Goal: Information Seeking & Learning: Learn about a topic

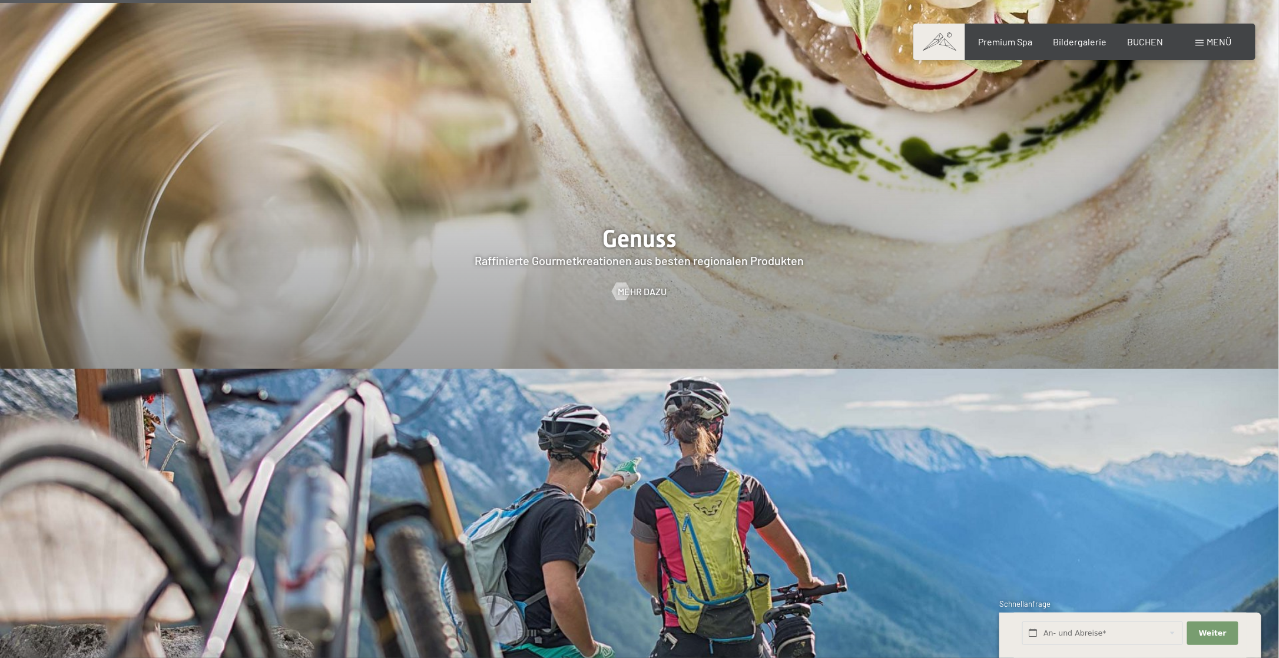
scroll to position [2886, 0]
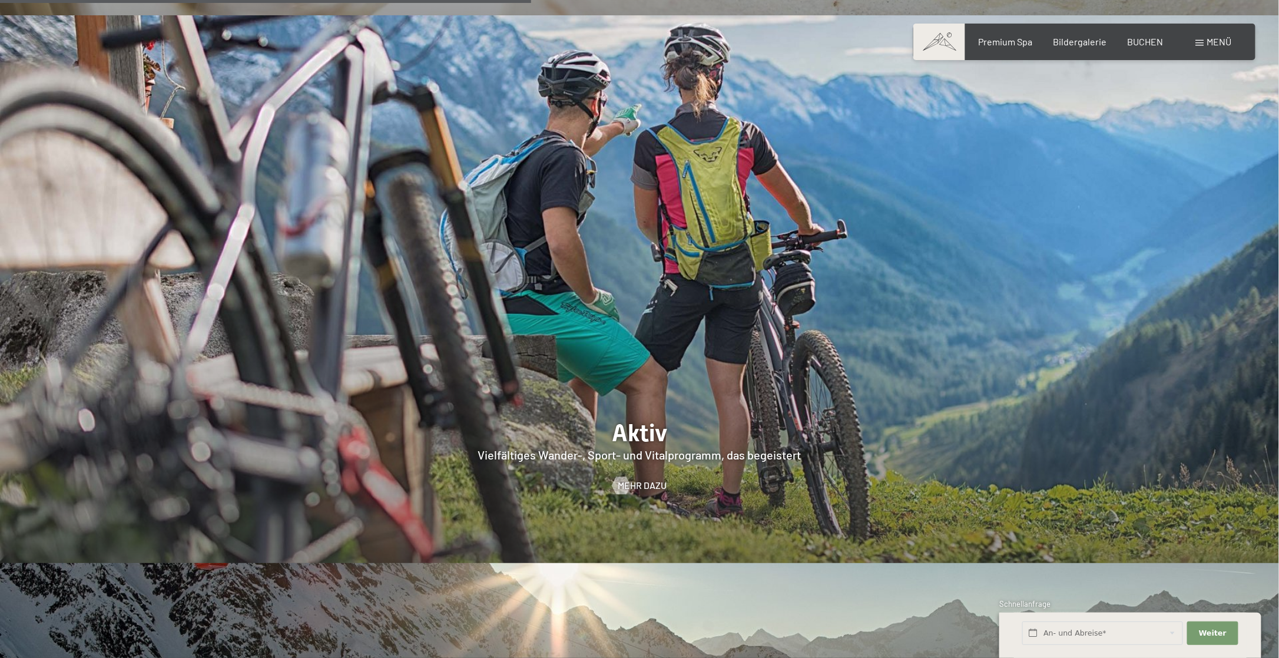
click at [1209, 41] on span "Menü" at bounding box center [1220, 41] width 25 height 11
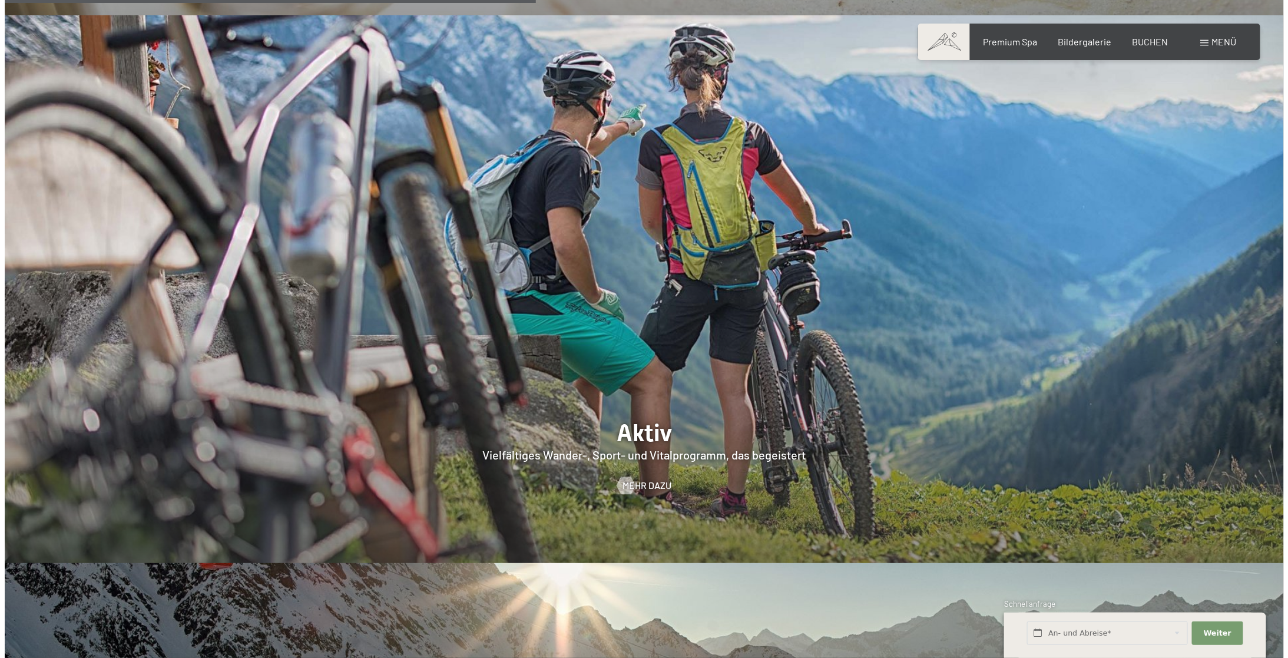
scroll to position [2897, 0]
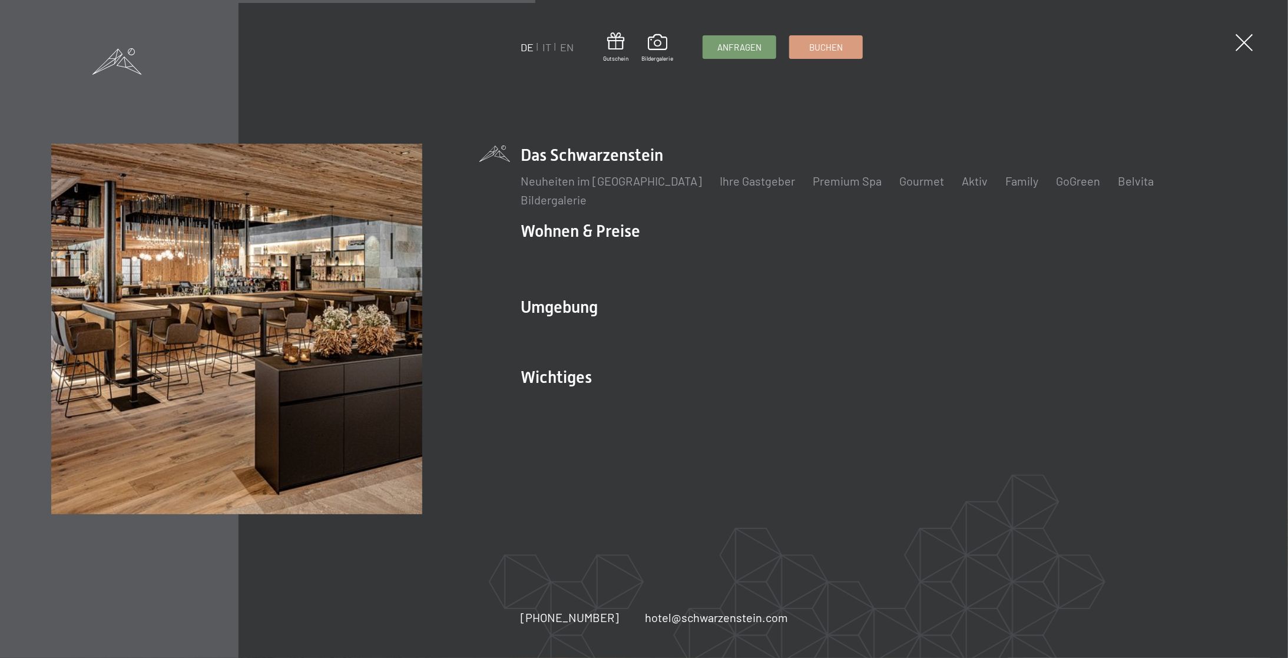
click at [608, 158] on li "Das Schwarzenstein Neuheiten im Schwarzenstein Ihre Gastgeber Premium Spa Gourm…" at bounding box center [879, 176] width 716 height 64
click at [578, 156] on li "Das Schwarzenstein Neuheiten im Schwarzenstein Ihre Gastgeber Premium Spa Gourm…" at bounding box center [879, 176] width 716 height 64
drag, startPoint x: 578, startPoint y: 156, endPoint x: 524, endPoint y: 120, distance: 65.0
click at [524, 120] on div "DE IT EN Gutschein Bildergalerie Anfragen Buchen DE IT EN Das Schwarzenstein Ne…" at bounding box center [644, 329] width 1288 height 658
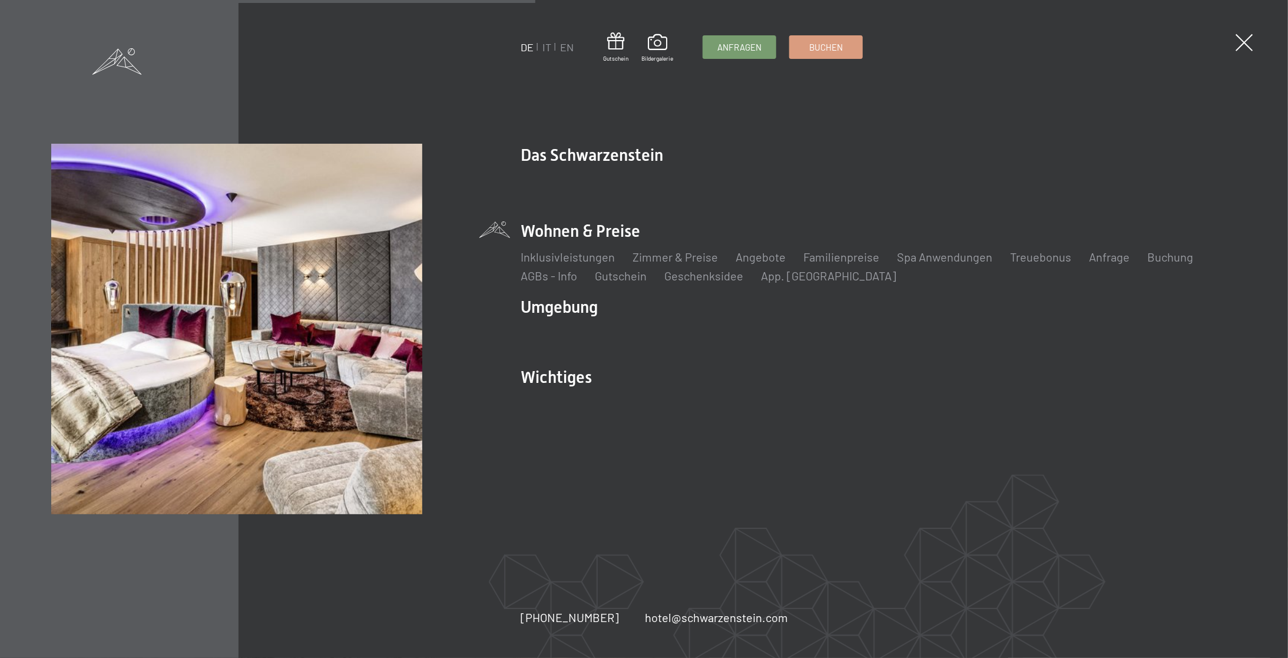
click at [573, 220] on li "Wohnen & Preise Inklusivleistungen Zimmer & Preise Liste Angebote Liste Familie…" at bounding box center [879, 252] width 716 height 64
click at [657, 250] on link "Zimmer & Preise" at bounding box center [675, 257] width 85 height 14
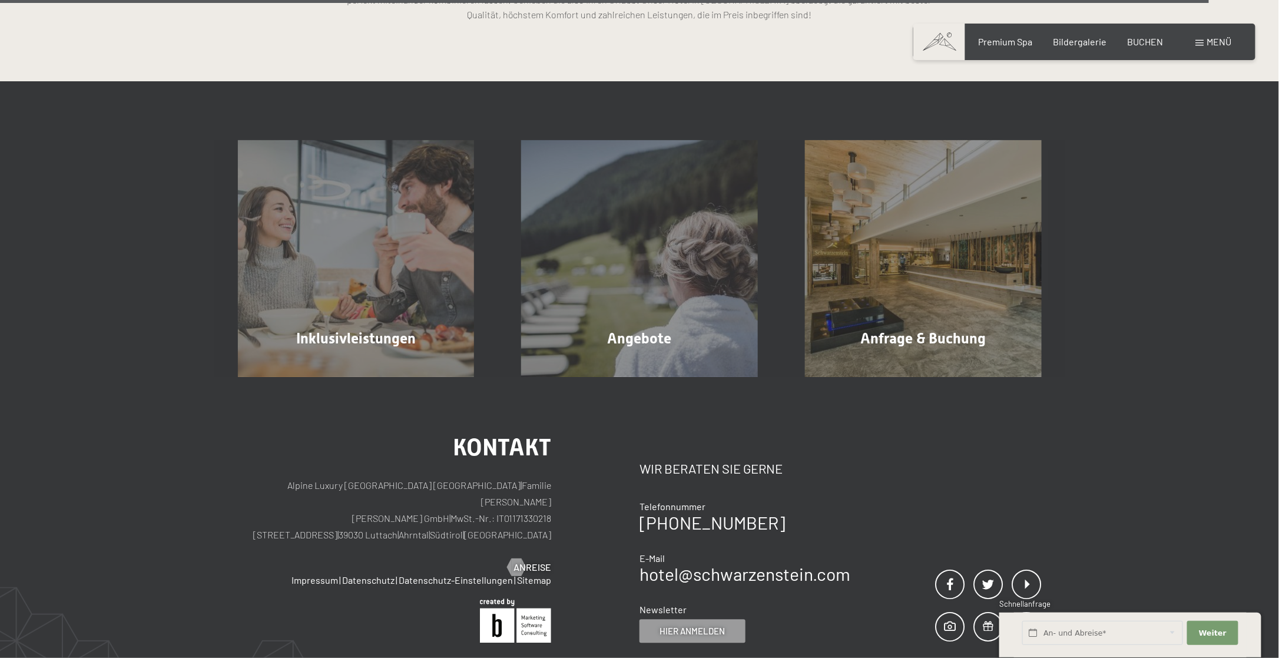
scroll to position [3593, 0]
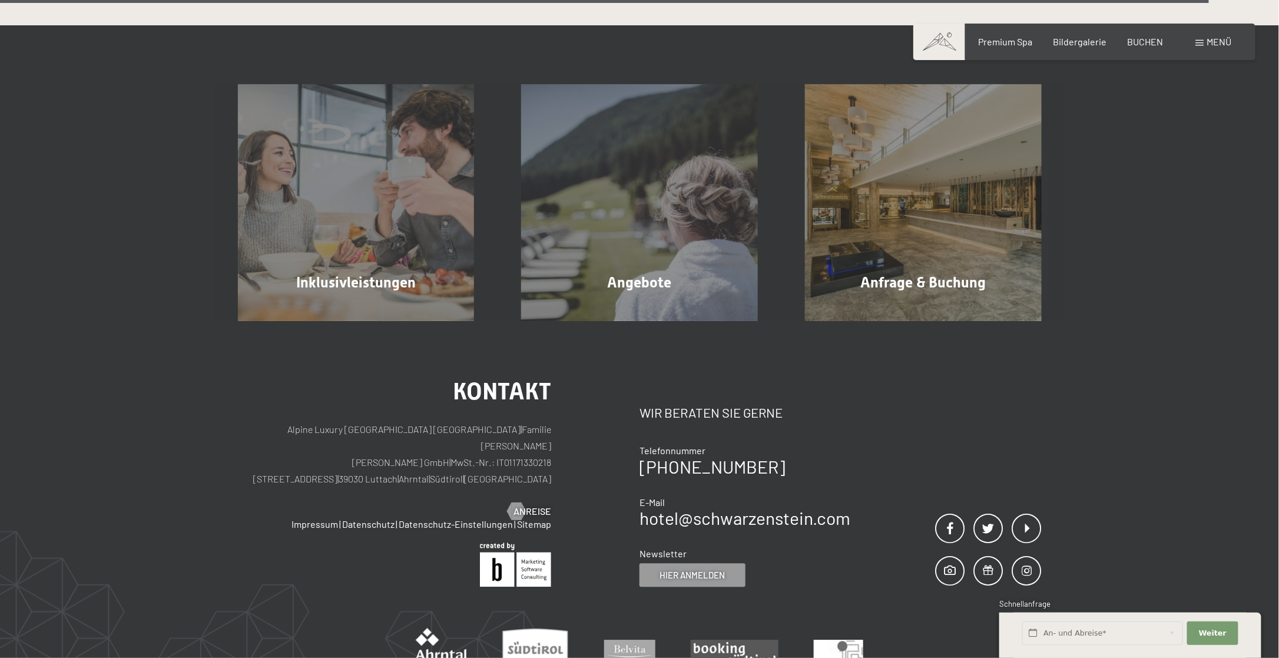
drag, startPoint x: 339, startPoint y: 444, endPoint x: 445, endPoint y: 444, distance: 106.6
click at [445, 444] on p "Alpine Luxury SPA Resort SCHWARZENSTEIN | Familie Zimmerhofer Otmar Zimmerhofer…" at bounding box center [395, 454] width 314 height 66
drag, startPoint x: 445, startPoint y: 444, endPoint x: 420, endPoint y: 447, distance: 25.5
copy p "[PERSON_NAME] GmbH"
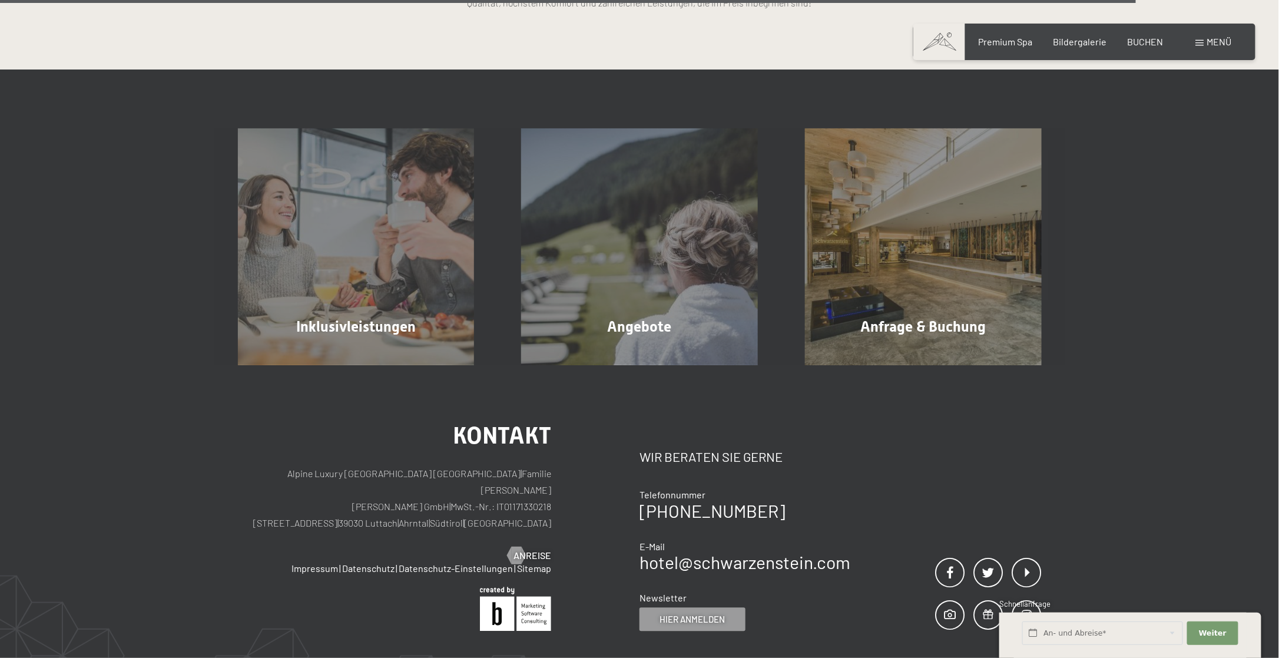
scroll to position [3357, 0]
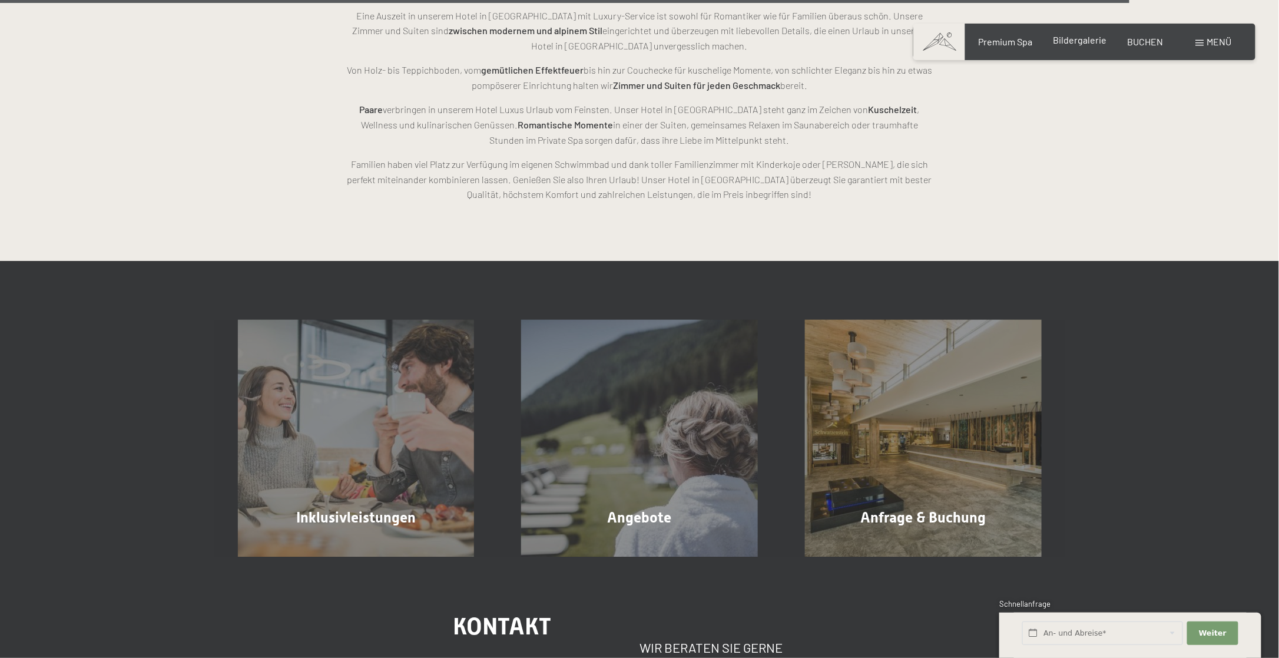
click at [1058, 43] on span "Bildergalerie" at bounding box center [1081, 39] width 54 height 11
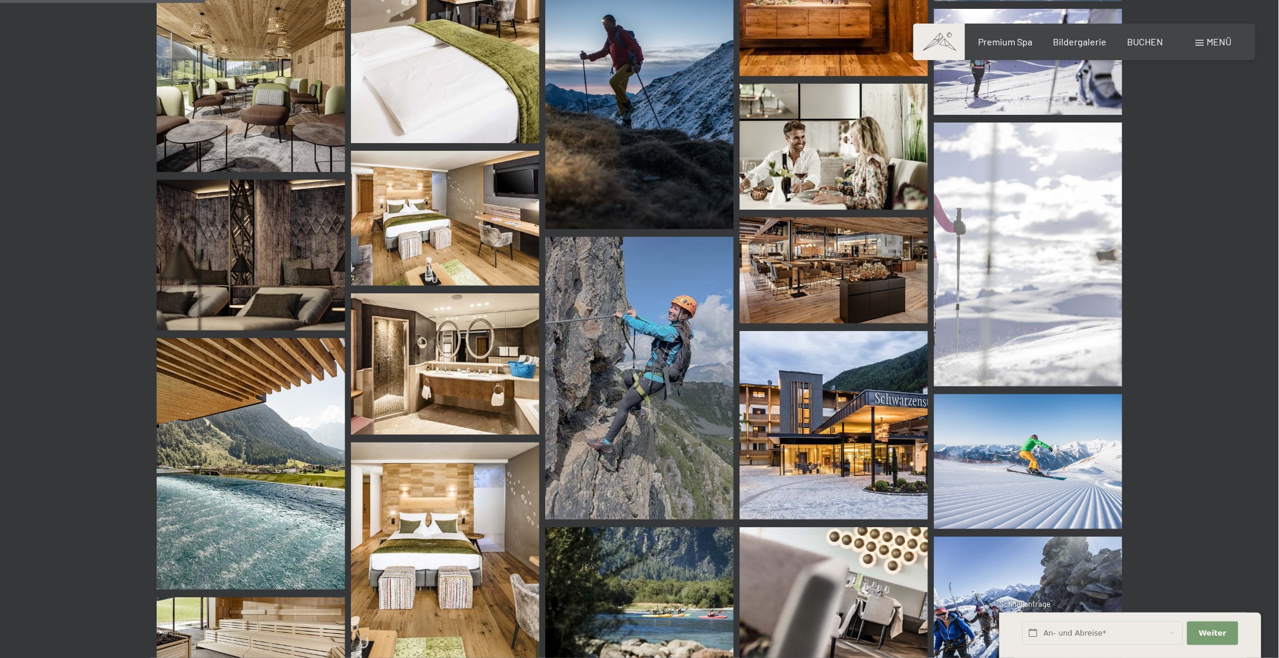
scroll to position [2651, 0]
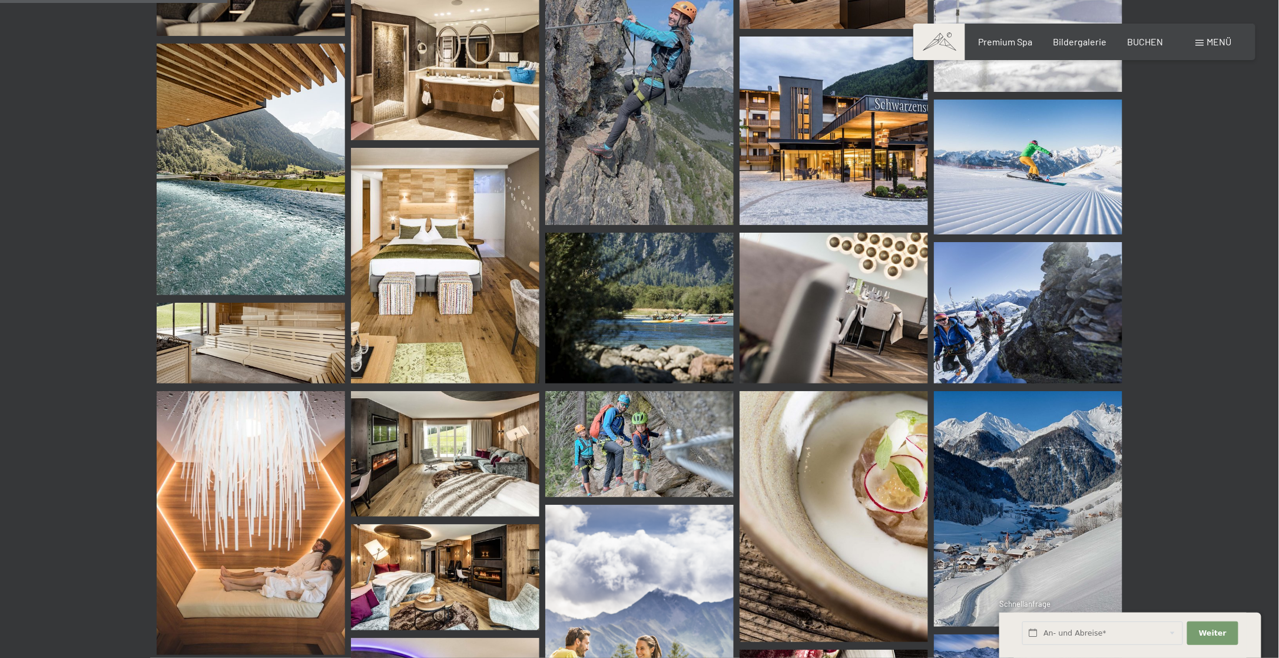
click at [200, 183] on img at bounding box center [251, 170] width 188 height 252
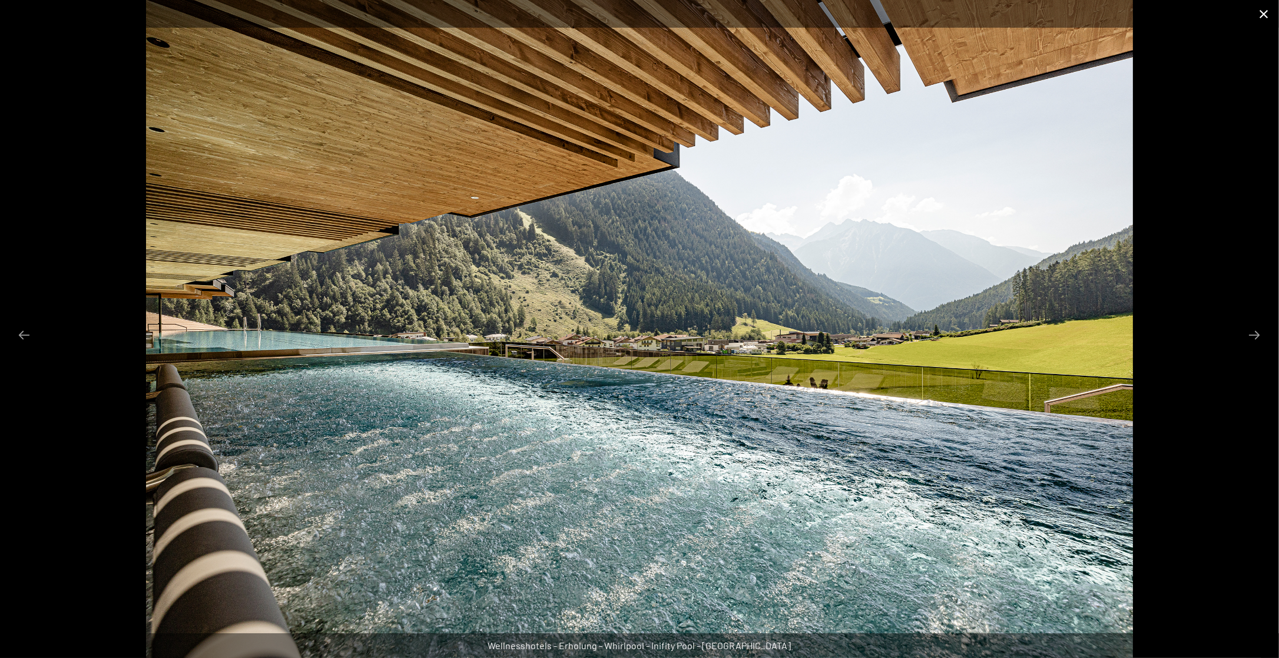
click at [1268, 14] on button "Close gallery" at bounding box center [1264, 14] width 29 height 28
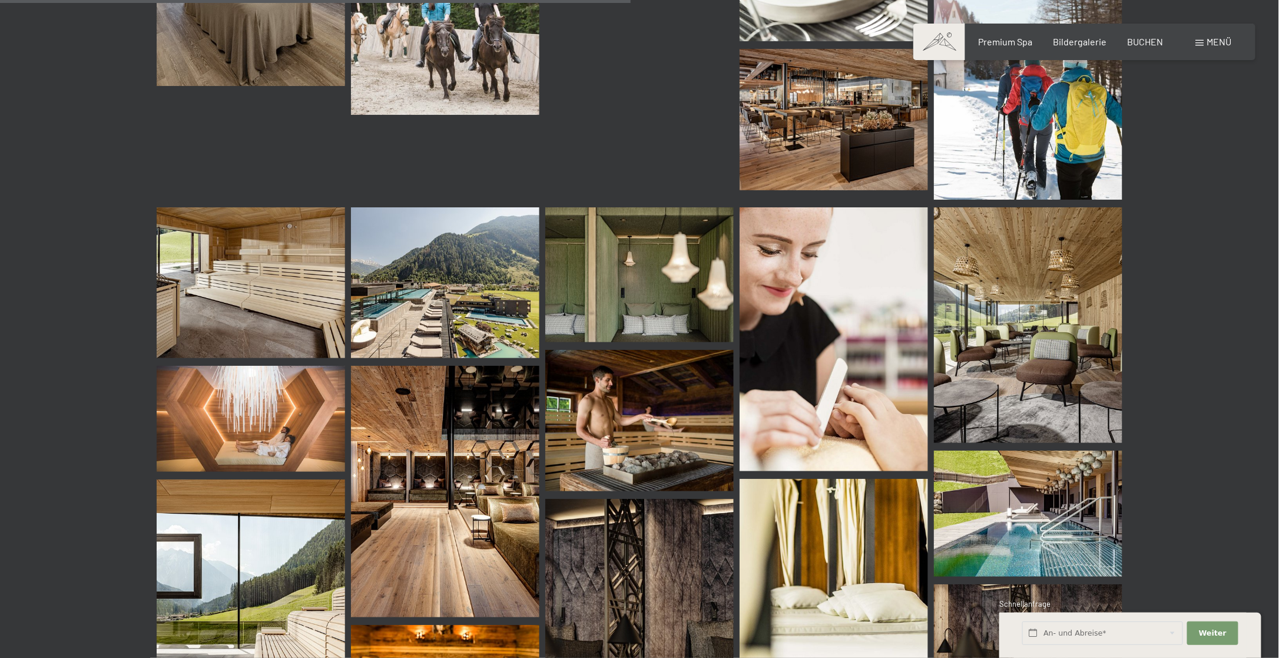
scroll to position [7363, 0]
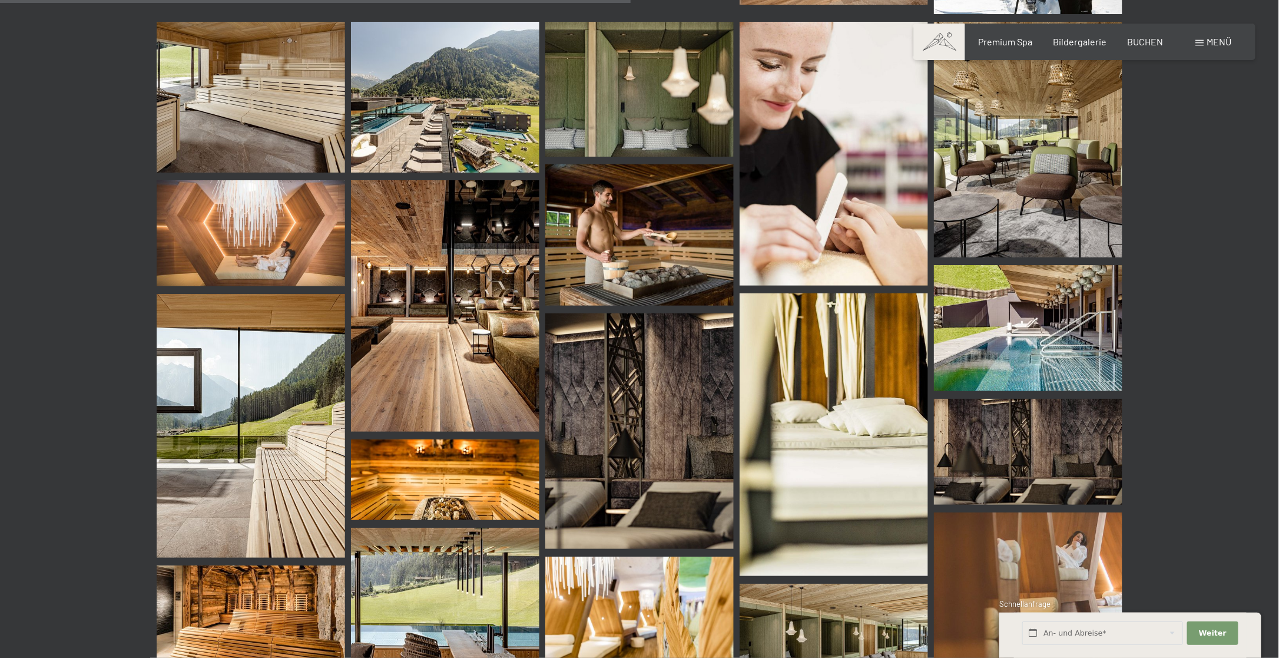
click at [665, 254] on img at bounding box center [639, 234] width 188 height 141
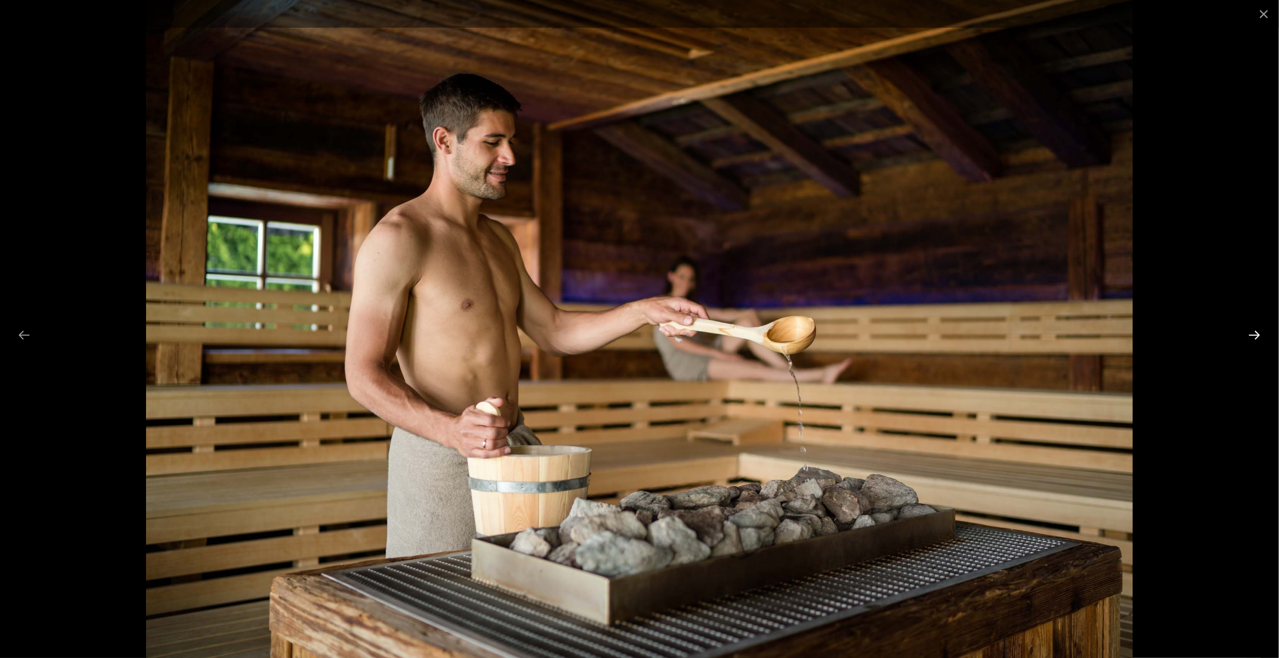
click at [1261, 333] on button "Next slide" at bounding box center [1255, 334] width 25 height 23
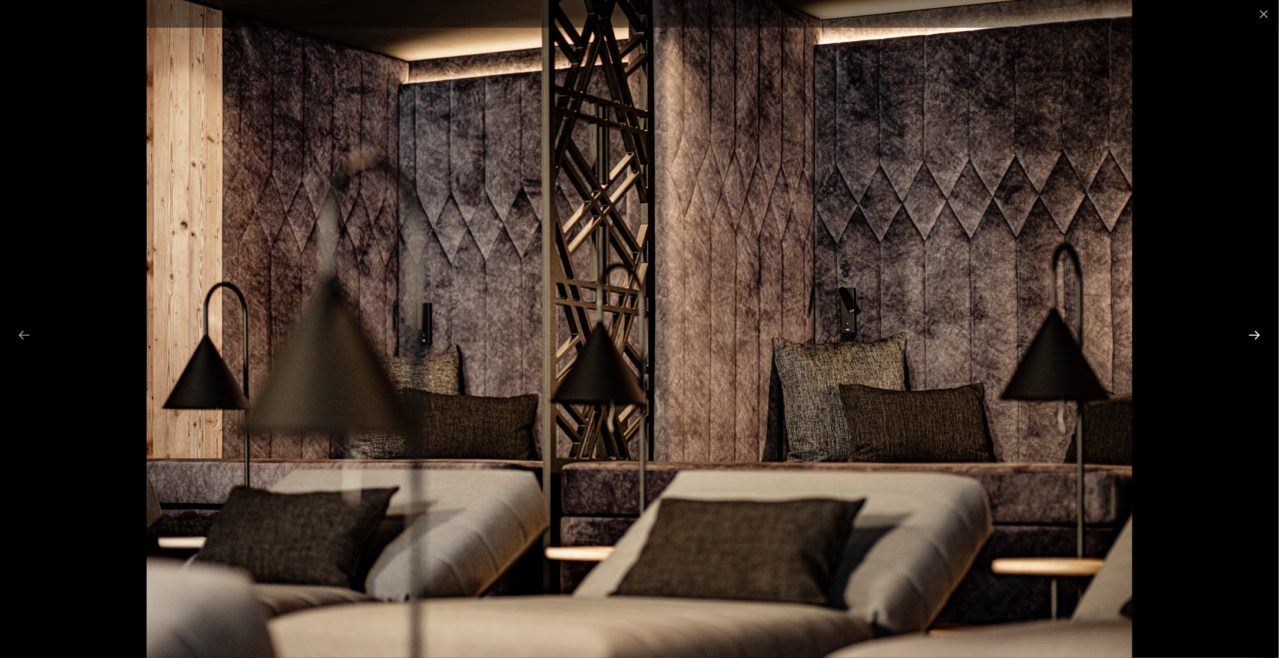
click at [1261, 333] on button "Next slide" at bounding box center [1255, 334] width 25 height 23
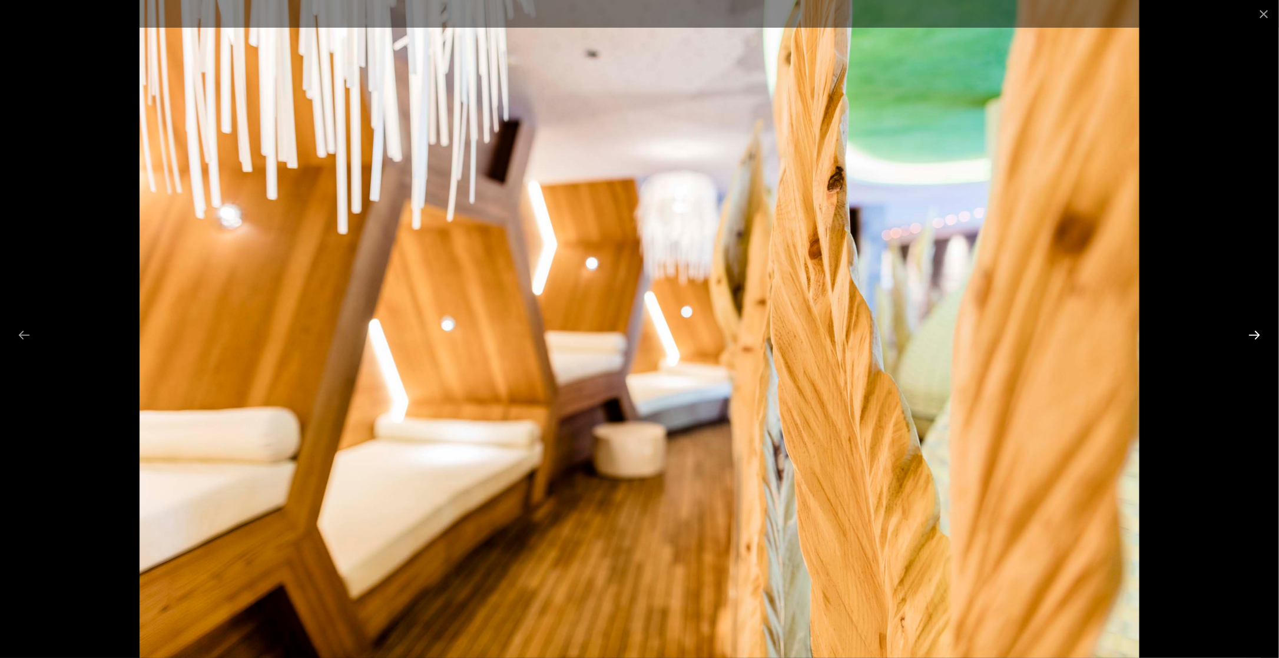
click at [1261, 333] on button "Next slide" at bounding box center [1255, 334] width 25 height 23
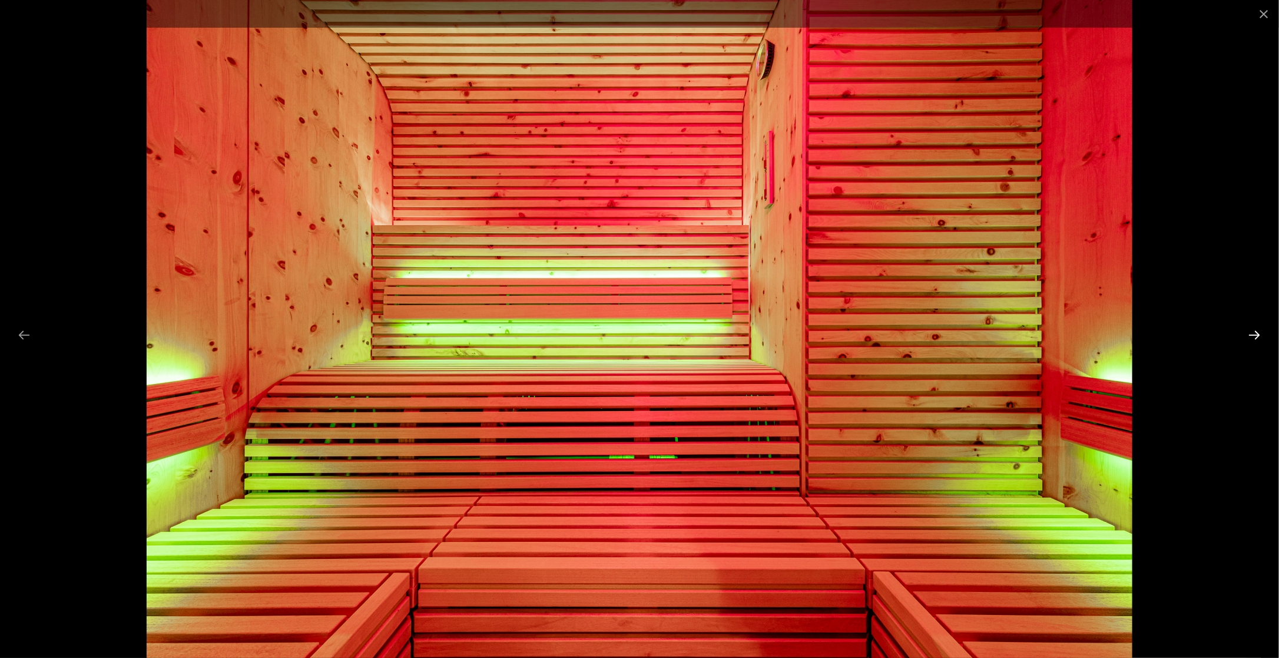
click at [1261, 333] on button "Next slide" at bounding box center [1255, 334] width 25 height 23
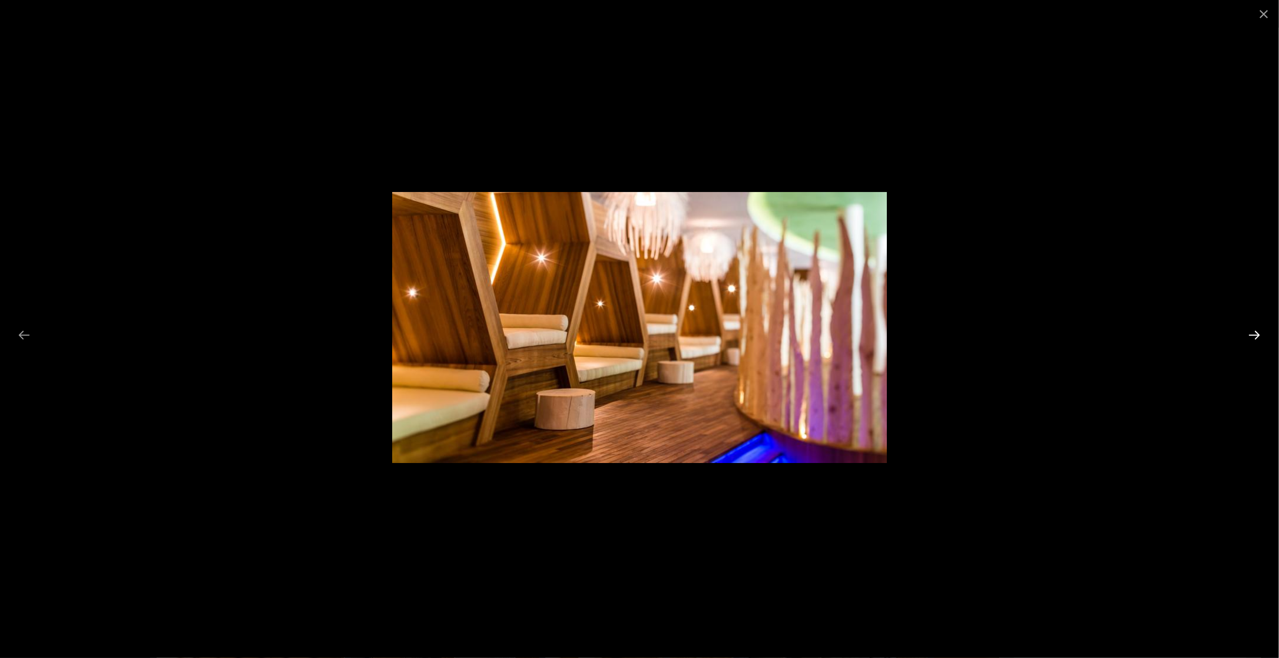
click at [1261, 333] on button "Next slide" at bounding box center [1255, 334] width 25 height 23
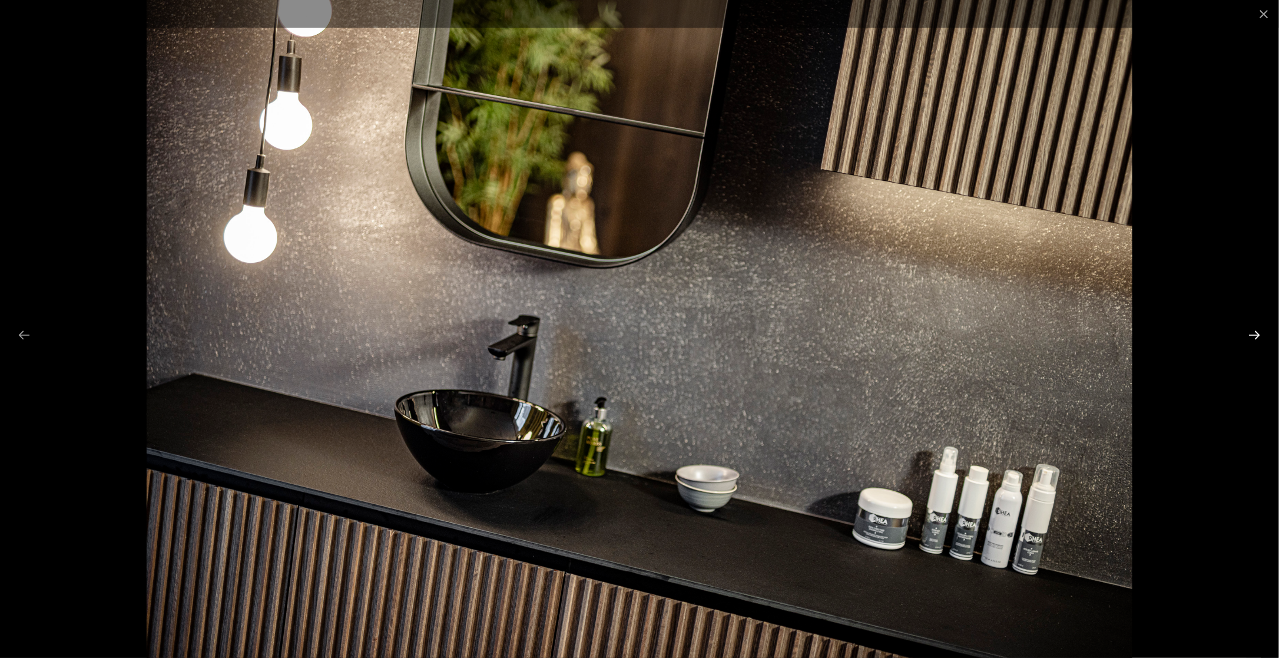
click at [1261, 333] on button "Next slide" at bounding box center [1255, 334] width 25 height 23
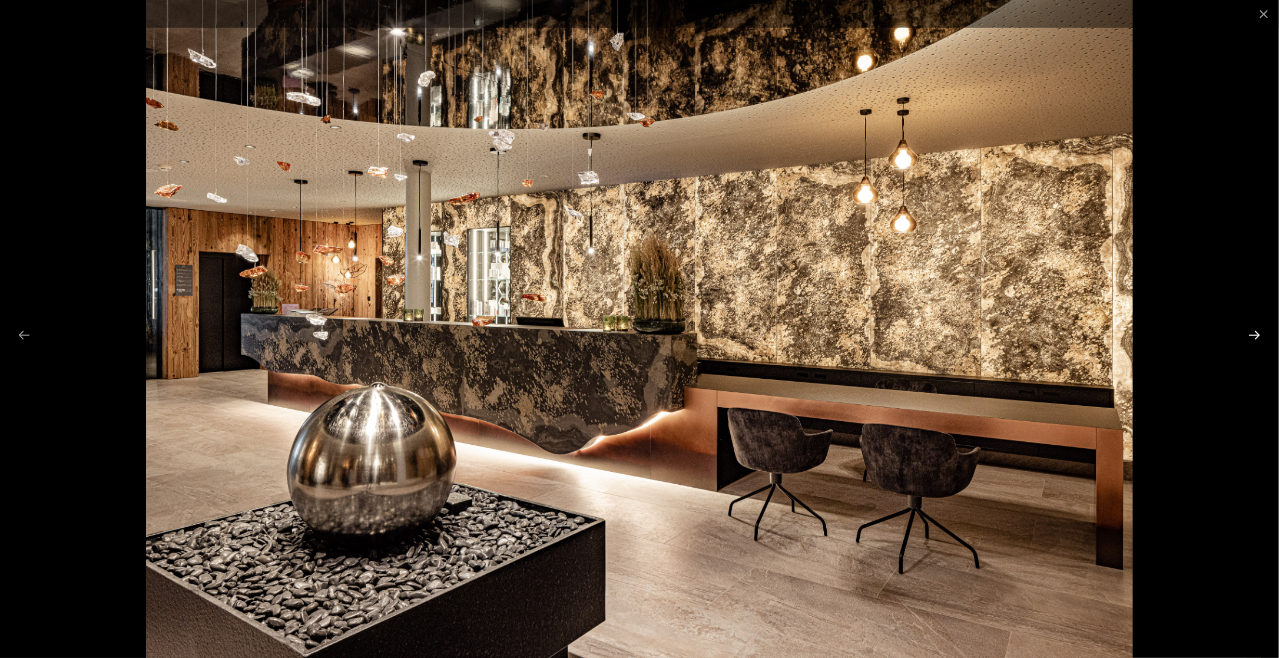
click at [1261, 333] on button "Next slide" at bounding box center [1255, 334] width 25 height 23
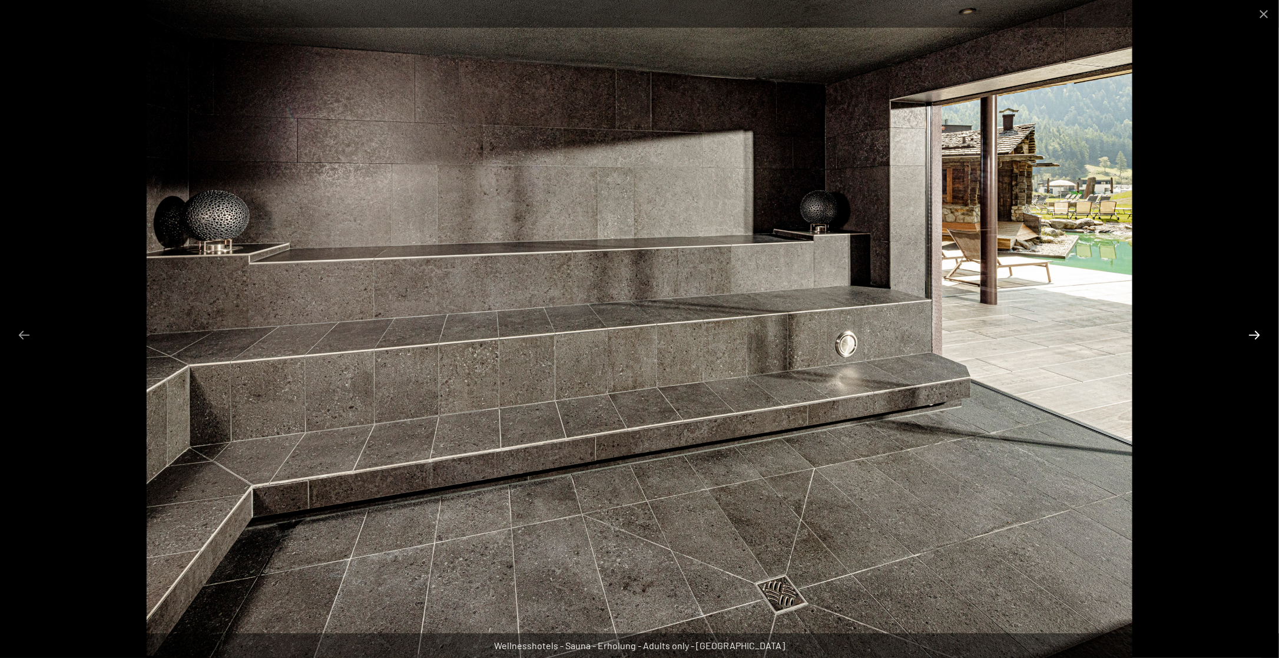
click at [1261, 333] on button "Next slide" at bounding box center [1255, 334] width 25 height 23
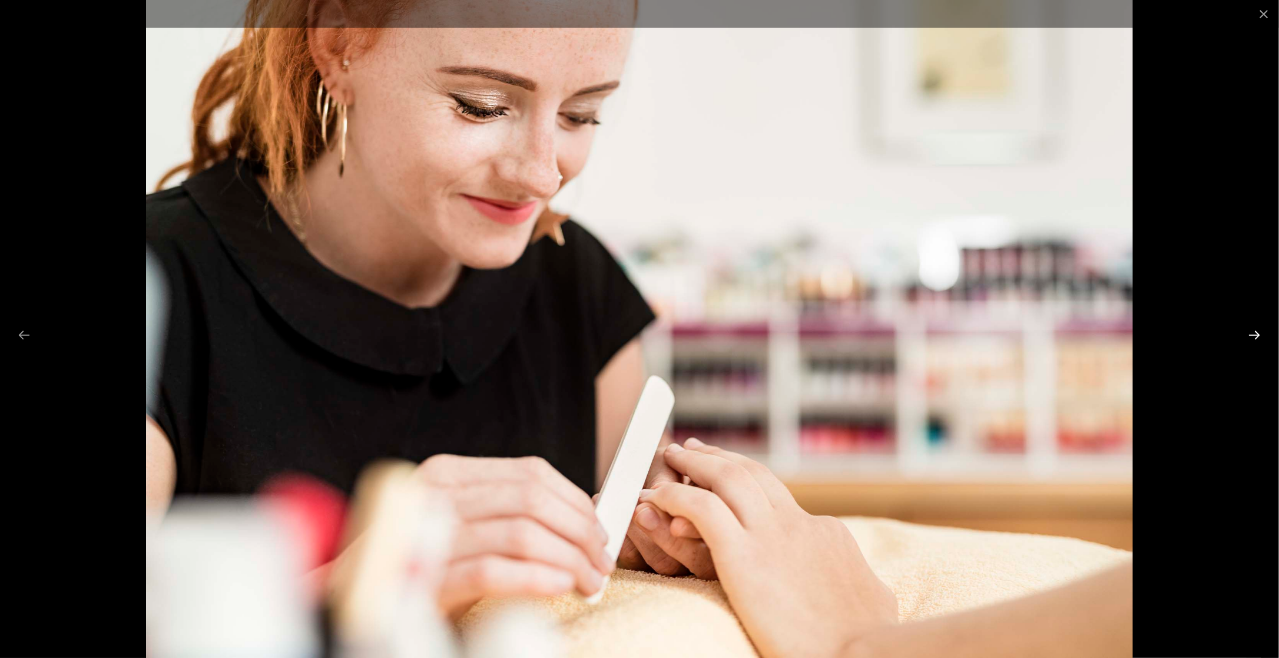
click at [1261, 333] on button "Next slide" at bounding box center [1255, 334] width 25 height 23
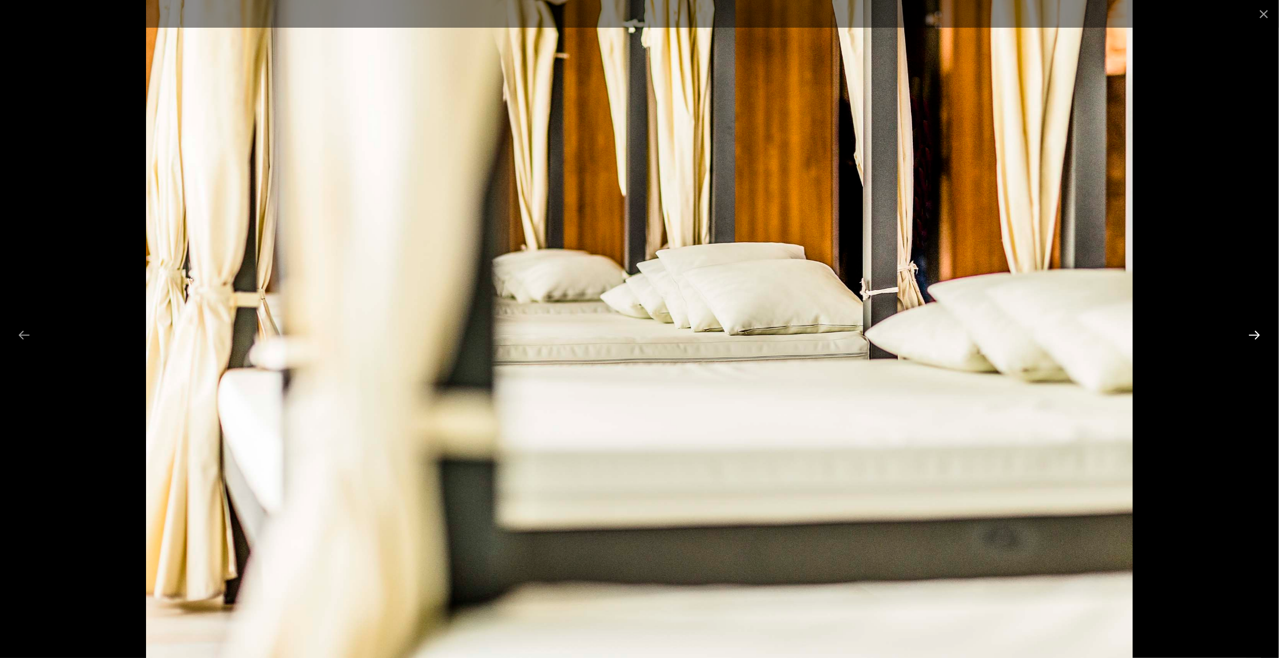
click at [1261, 333] on button "Next slide" at bounding box center [1255, 334] width 25 height 23
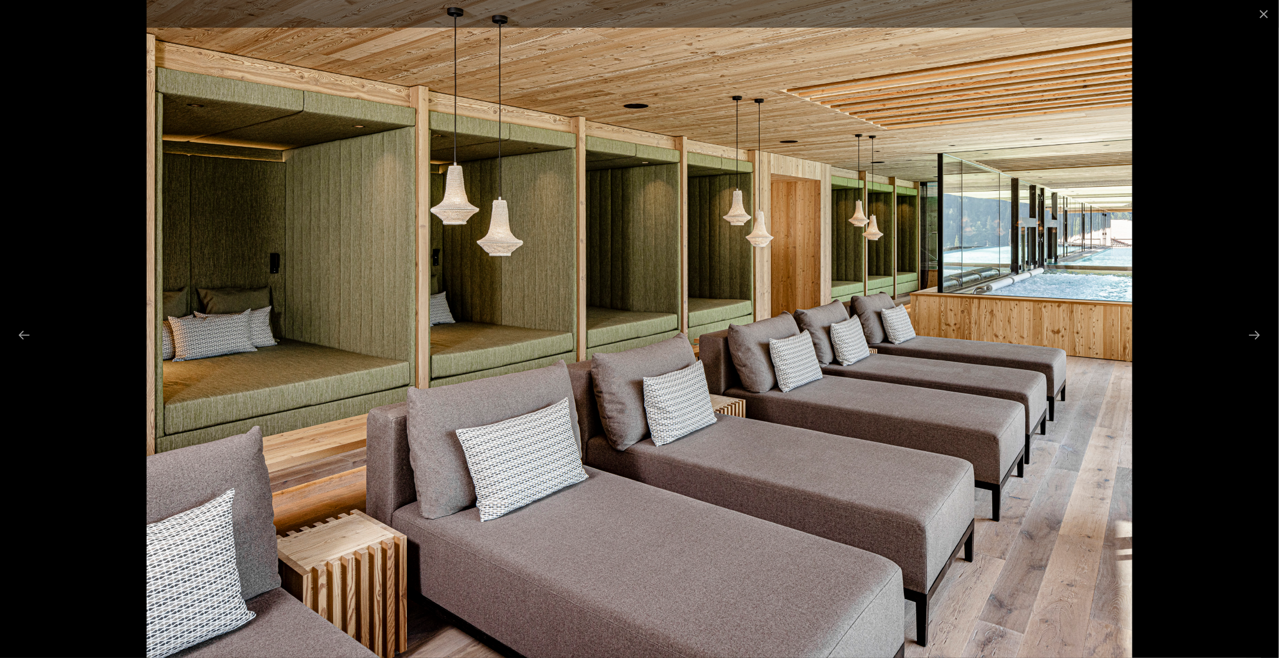
click at [1229, 54] on div at bounding box center [639, 329] width 1279 height 658
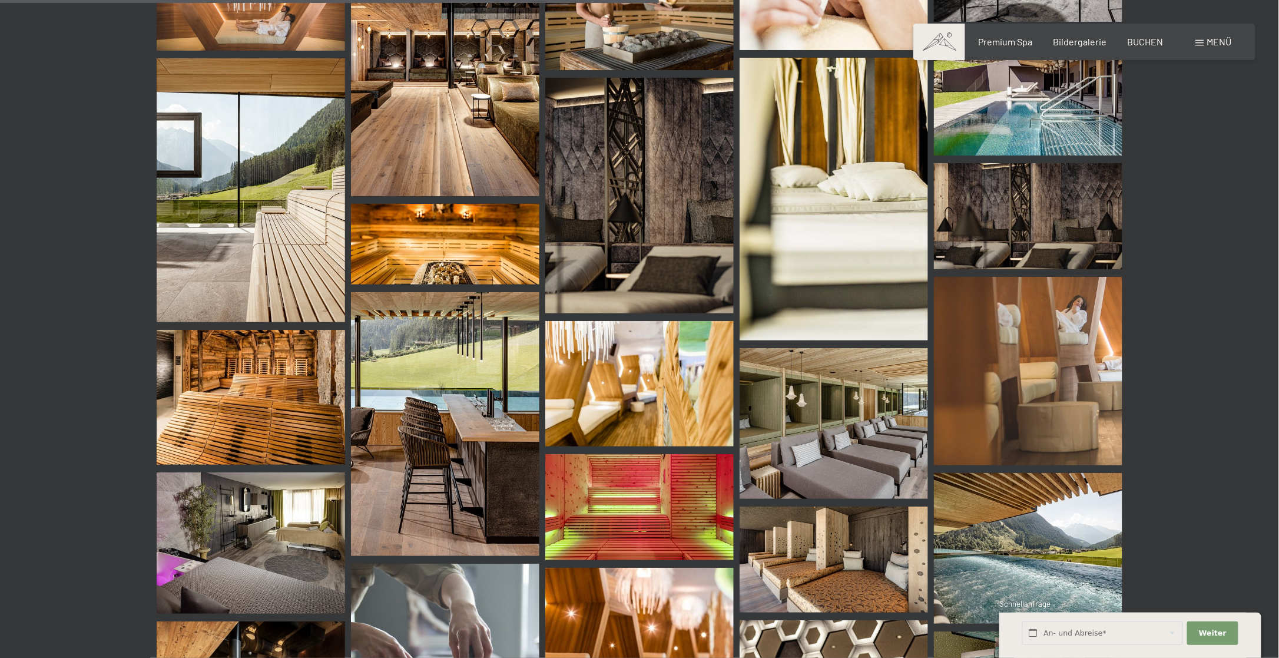
scroll to position [7834, 0]
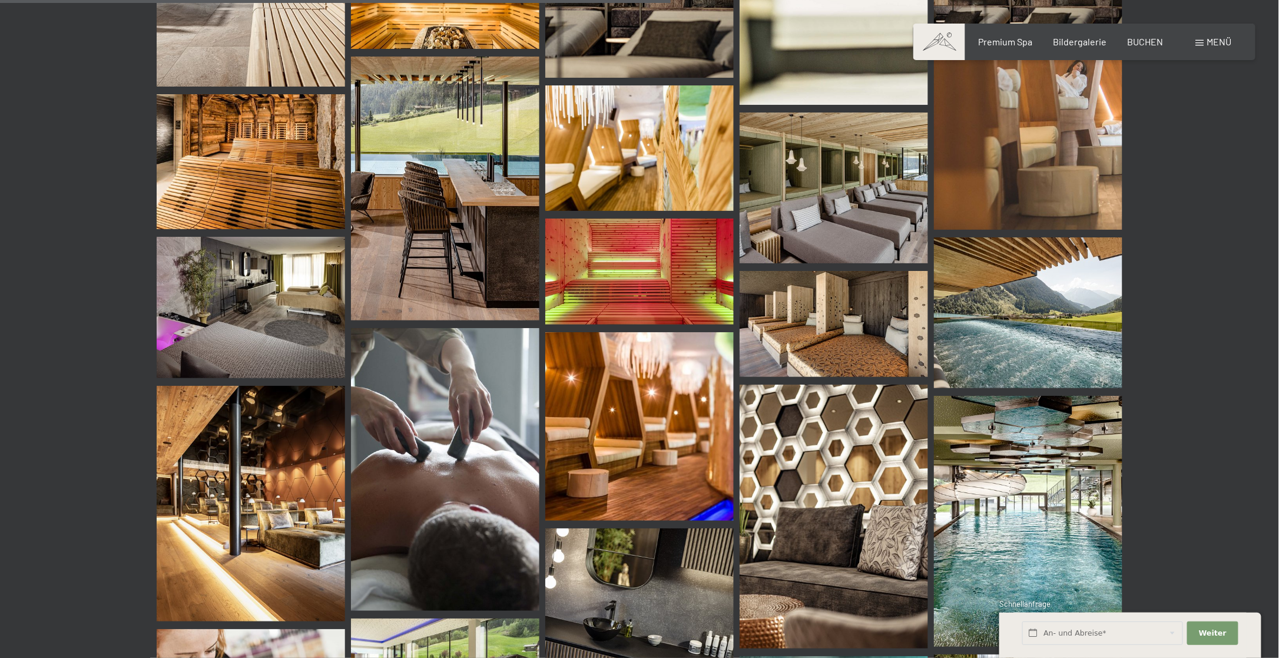
click at [967, 300] on img at bounding box center [1028, 312] width 188 height 151
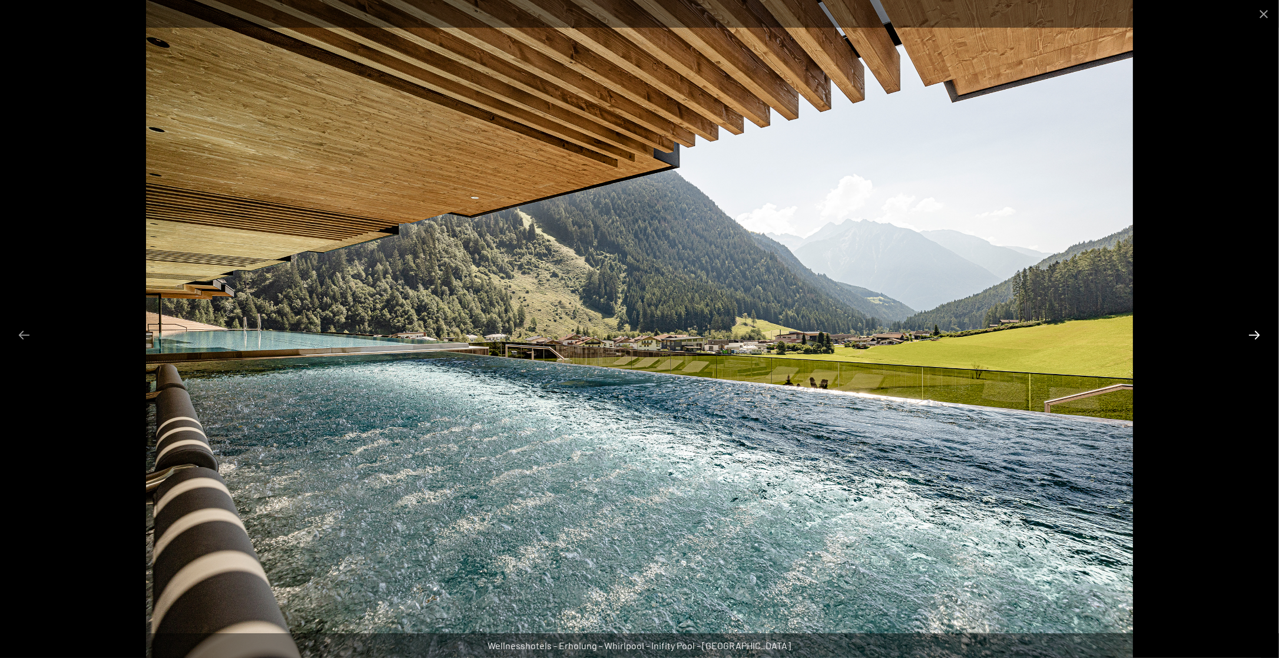
click at [1249, 339] on button "Next slide" at bounding box center [1255, 334] width 25 height 23
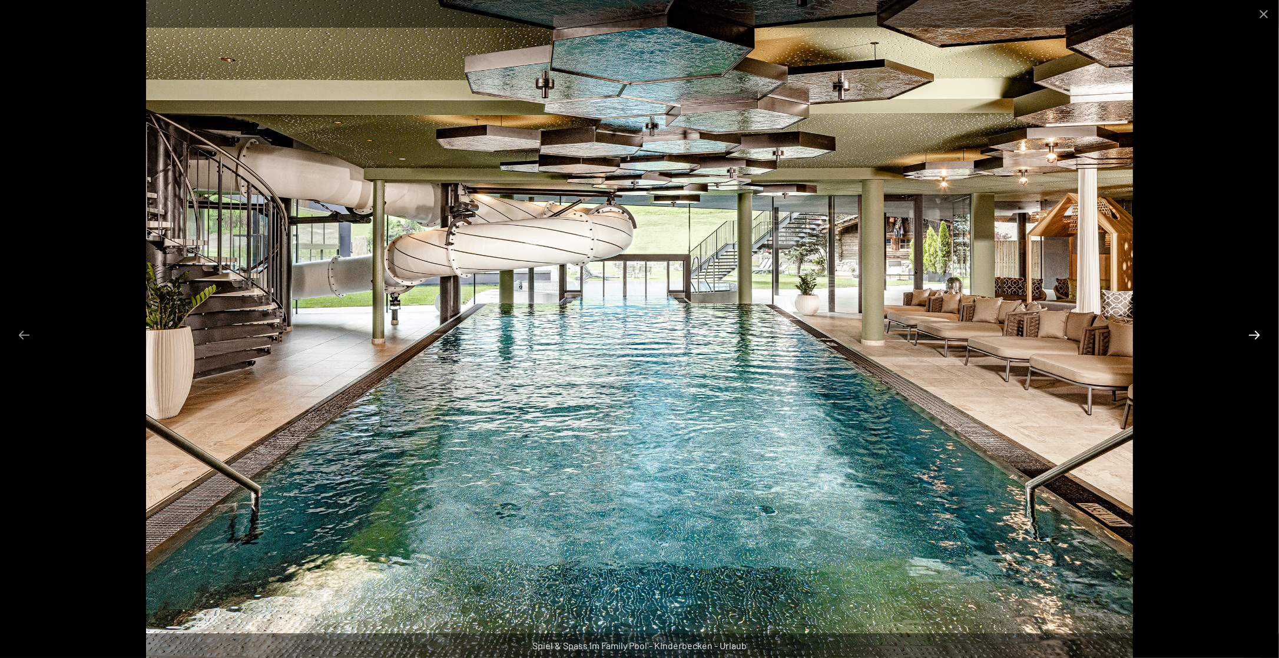
click at [1250, 338] on button "Next slide" at bounding box center [1255, 334] width 25 height 23
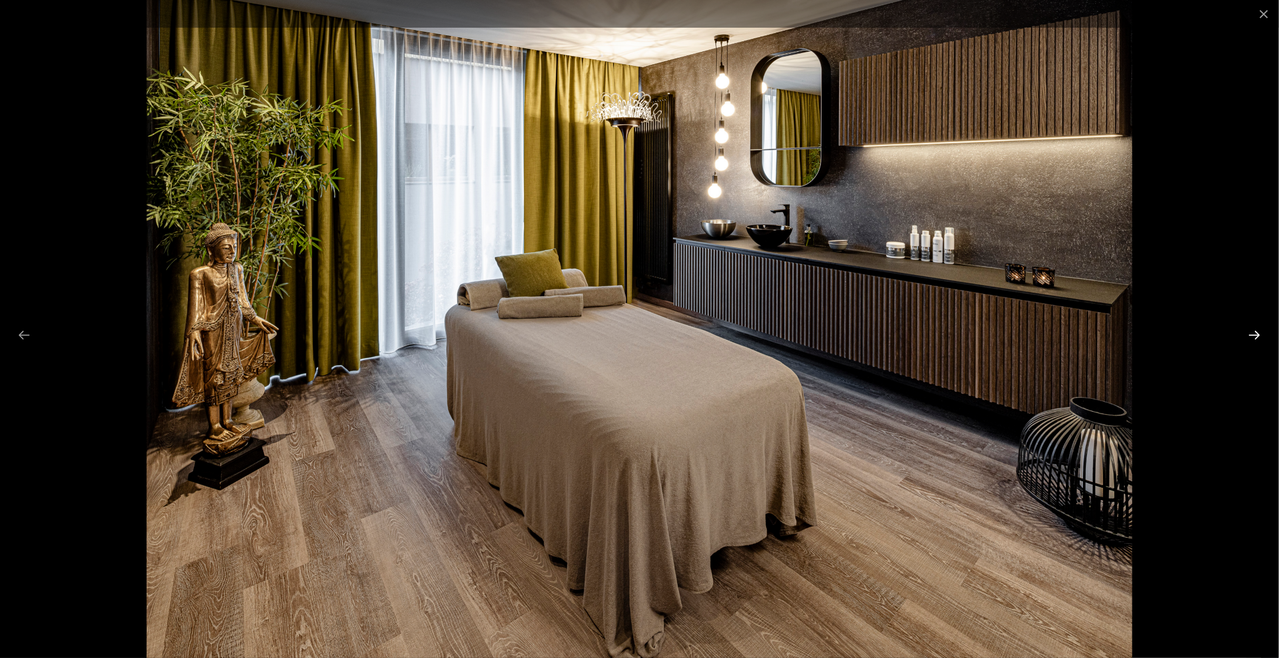
drag, startPoint x: 1250, startPoint y: 338, endPoint x: 1254, endPoint y: 327, distance: 11.4
click at [1254, 327] on button "Next slide" at bounding box center [1255, 334] width 25 height 23
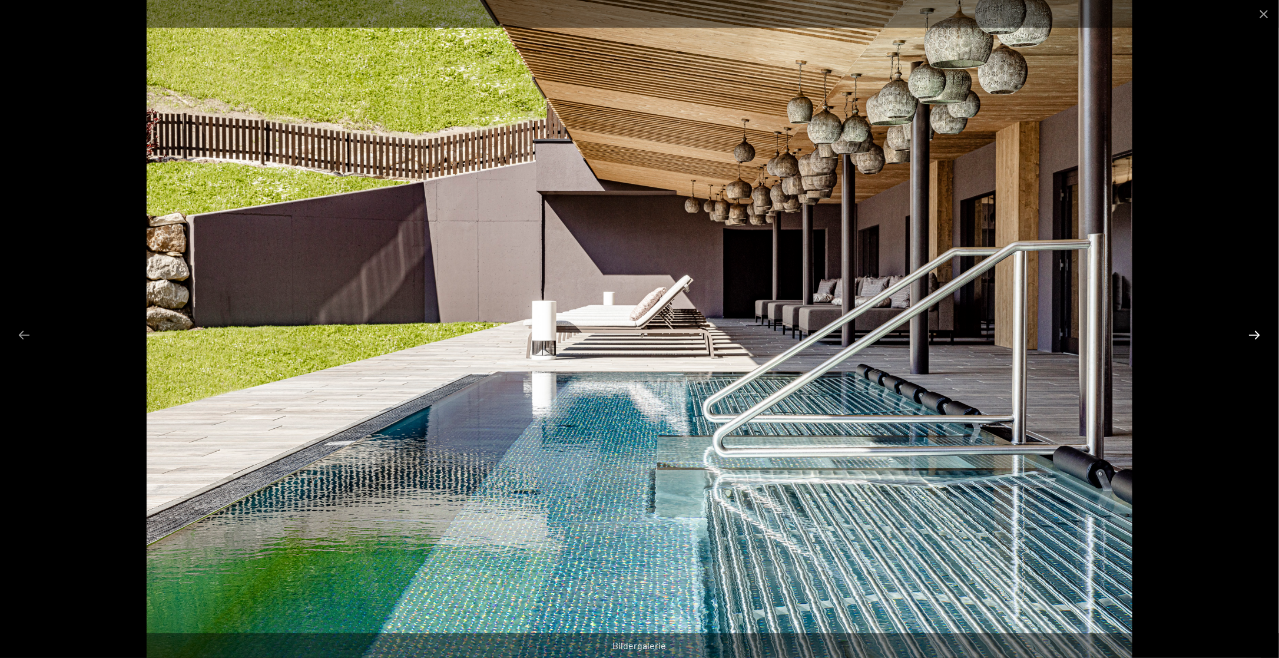
click at [1254, 327] on button "Next slide" at bounding box center [1255, 334] width 25 height 23
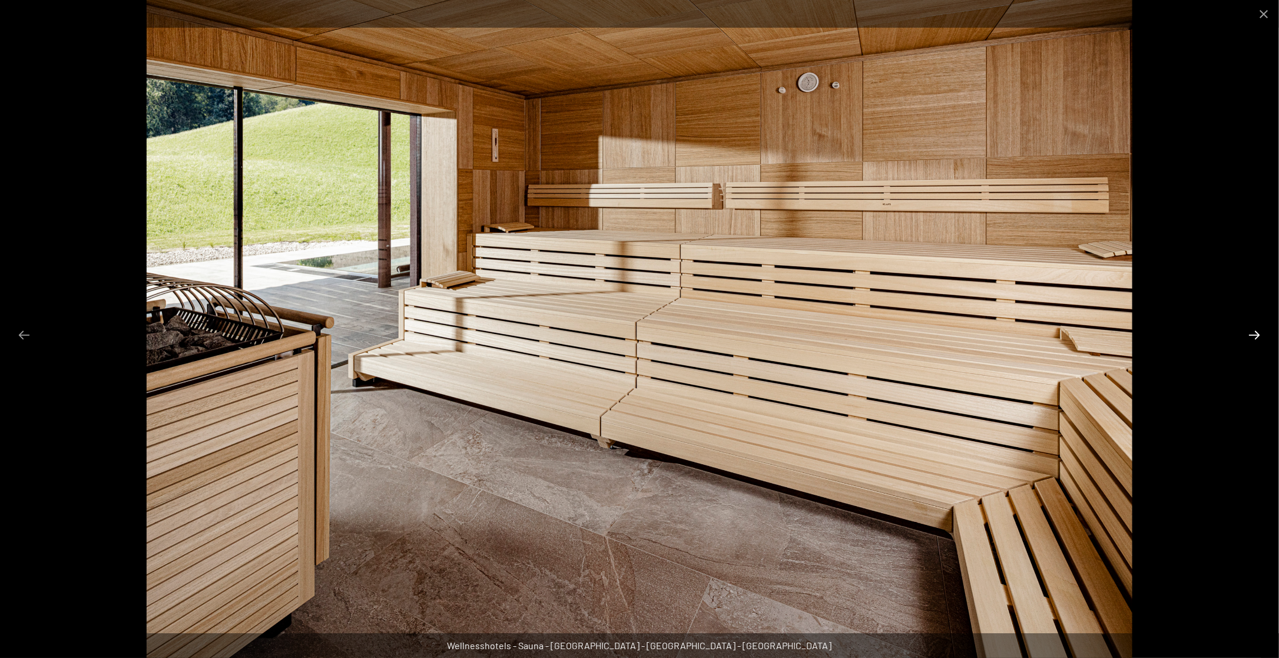
click at [1254, 327] on button "Next slide" at bounding box center [1255, 334] width 25 height 23
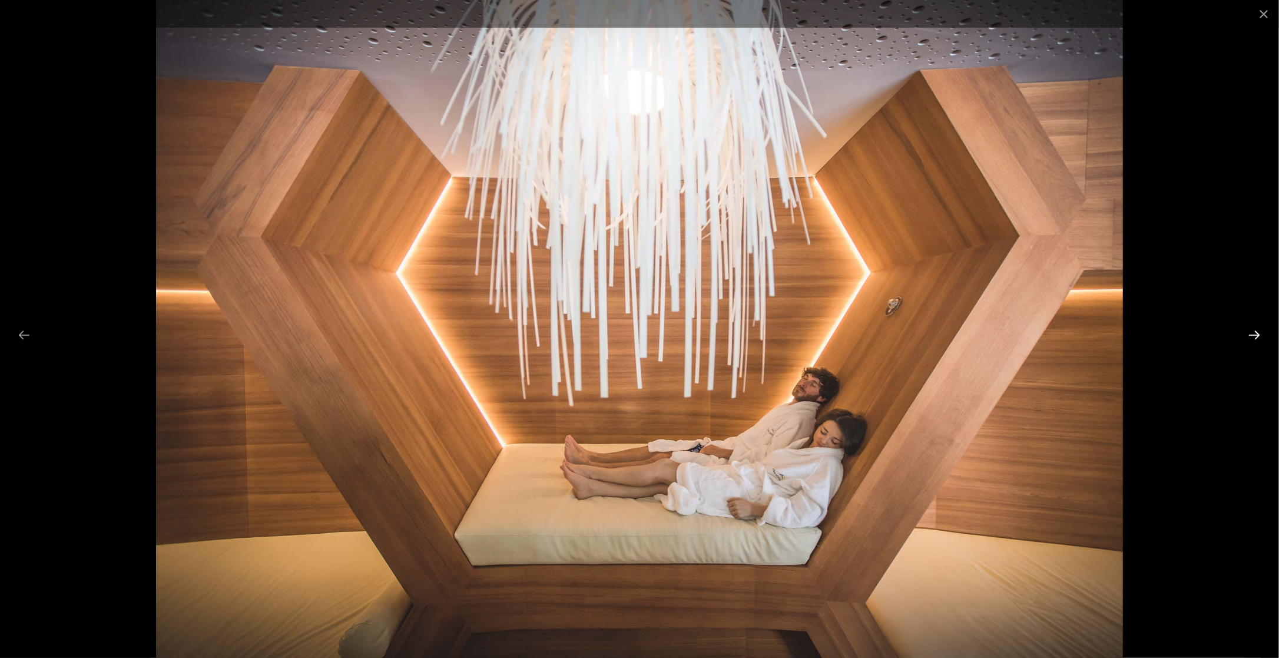
click at [1254, 327] on button "Next slide" at bounding box center [1255, 334] width 25 height 23
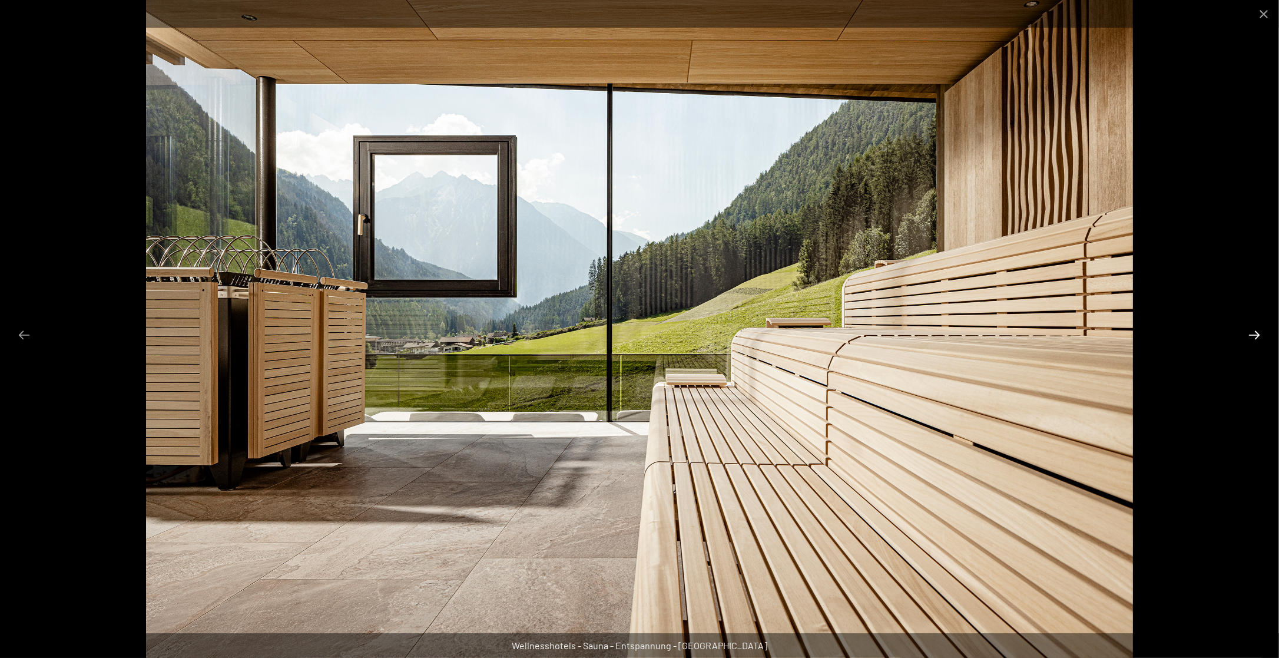
click at [1254, 327] on button "Next slide" at bounding box center [1255, 334] width 25 height 23
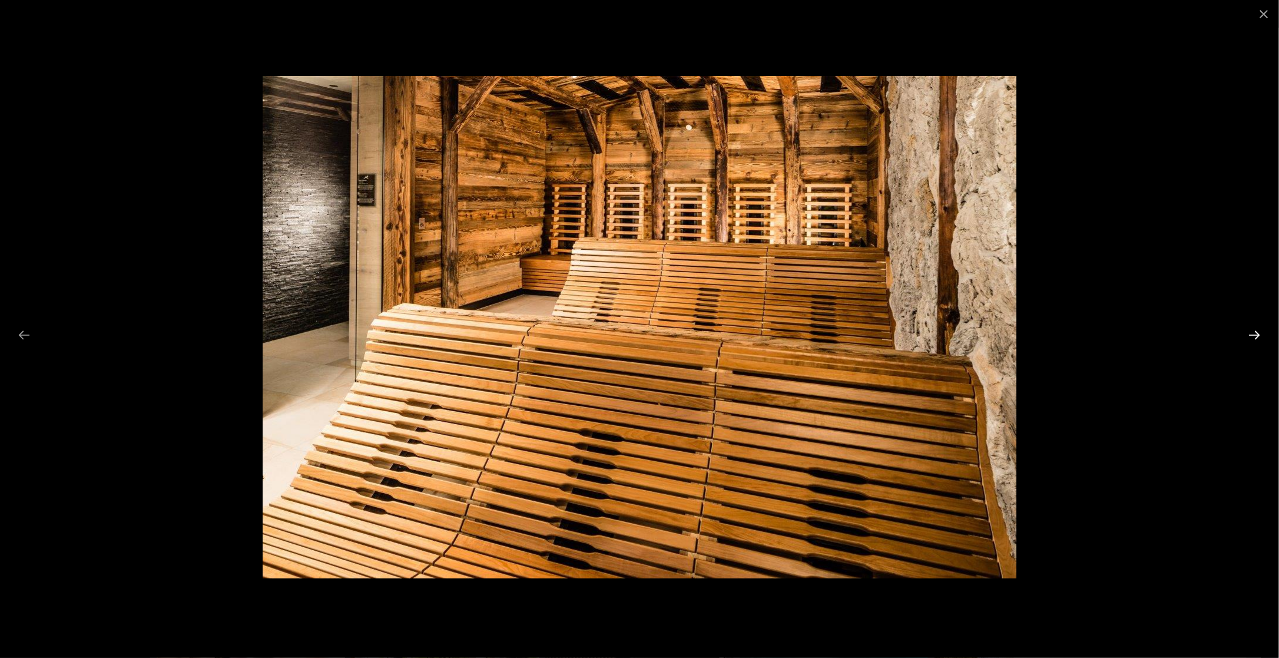
click at [1254, 327] on button "Next slide" at bounding box center [1255, 334] width 25 height 23
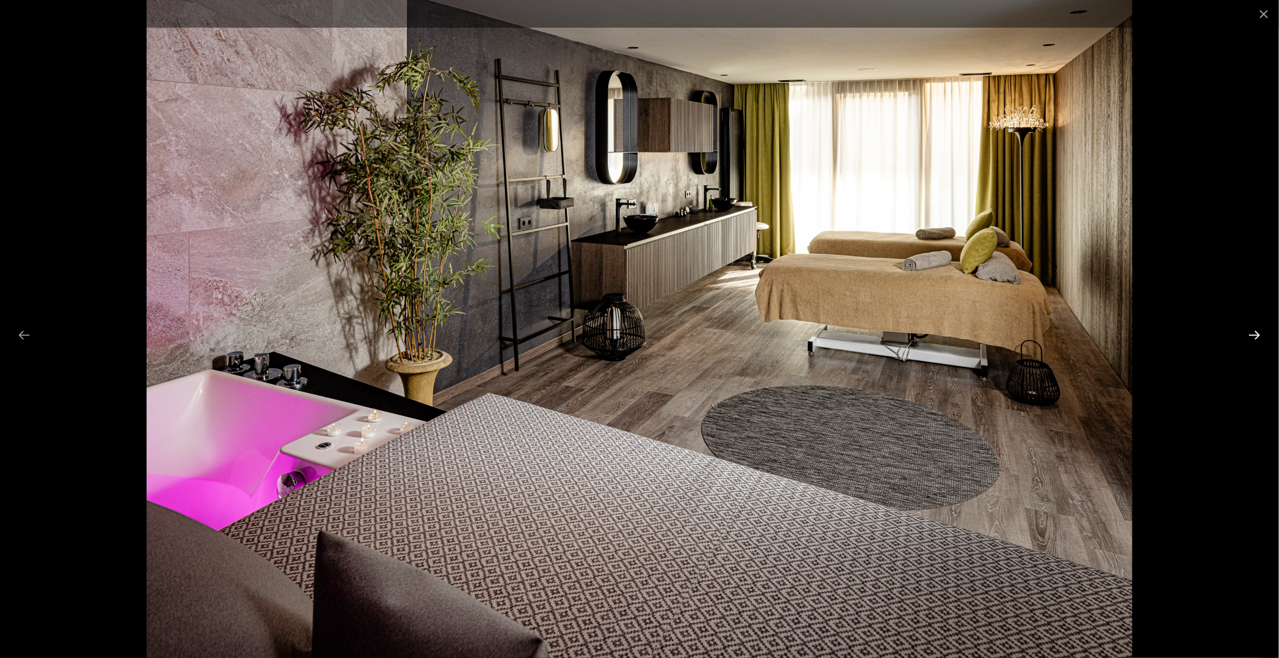
click at [1254, 327] on button "Next slide" at bounding box center [1255, 334] width 25 height 23
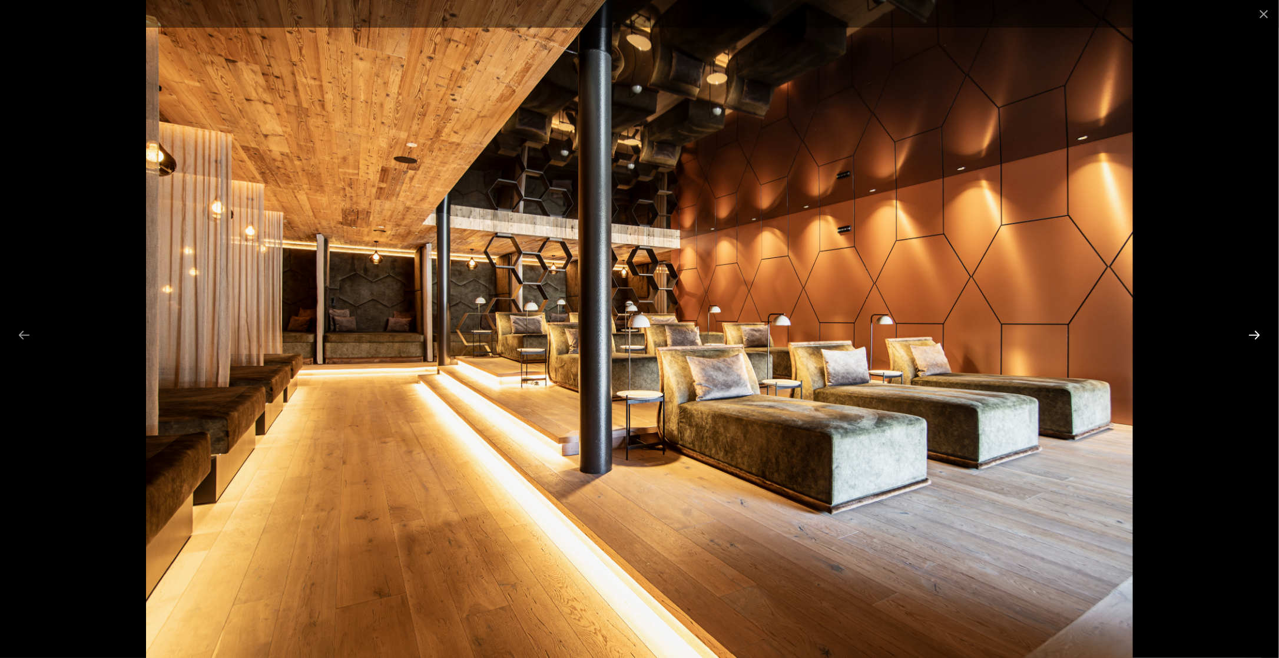
click at [1254, 327] on button "Next slide" at bounding box center [1255, 334] width 25 height 23
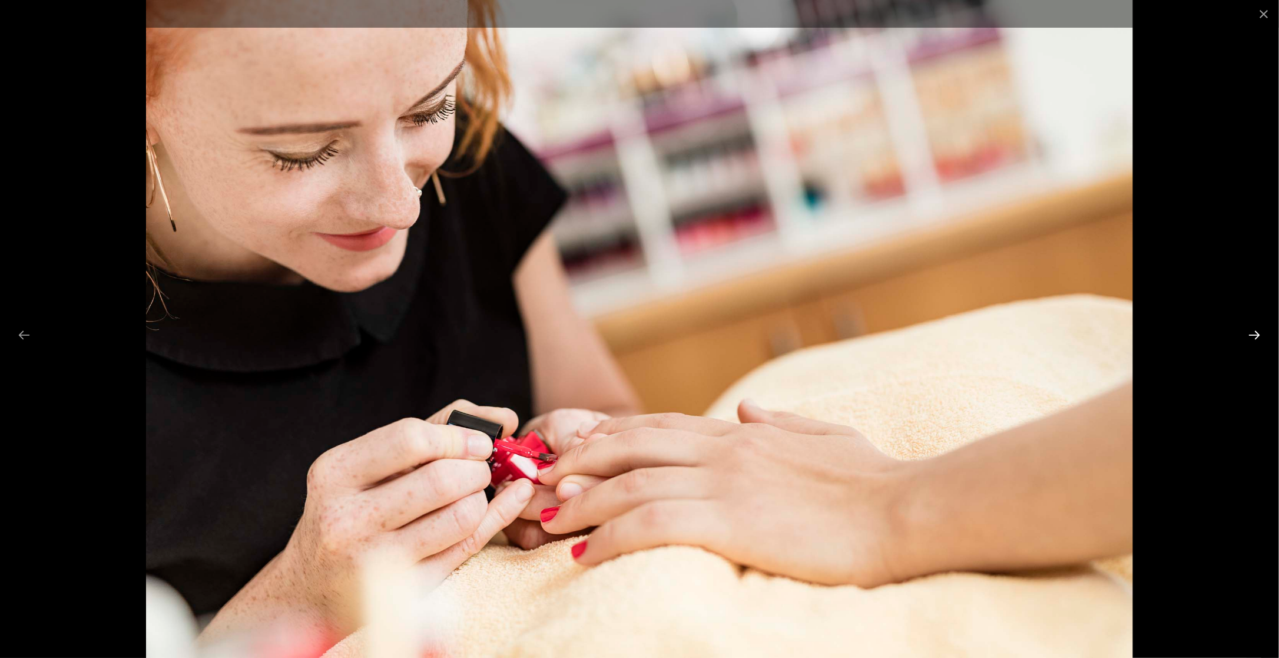
click at [1259, 327] on button "Next slide" at bounding box center [1255, 334] width 25 height 23
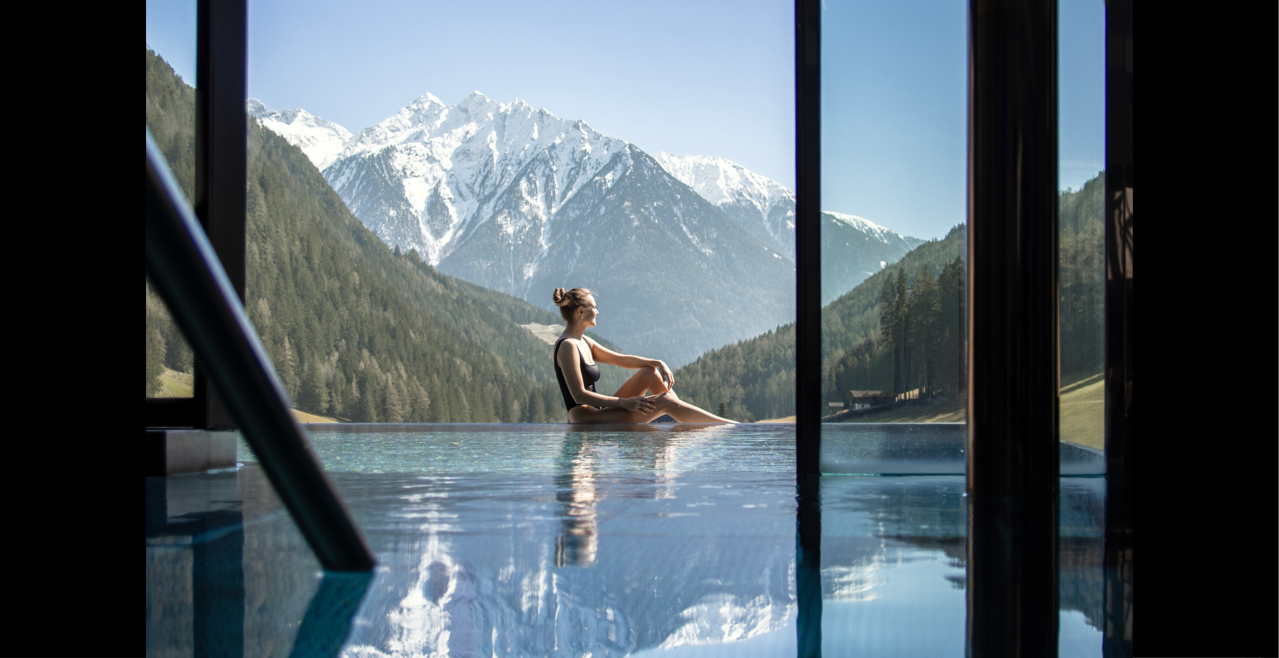
click at [1259, 327] on button "Next slide" at bounding box center [1261, 334] width 25 height 23
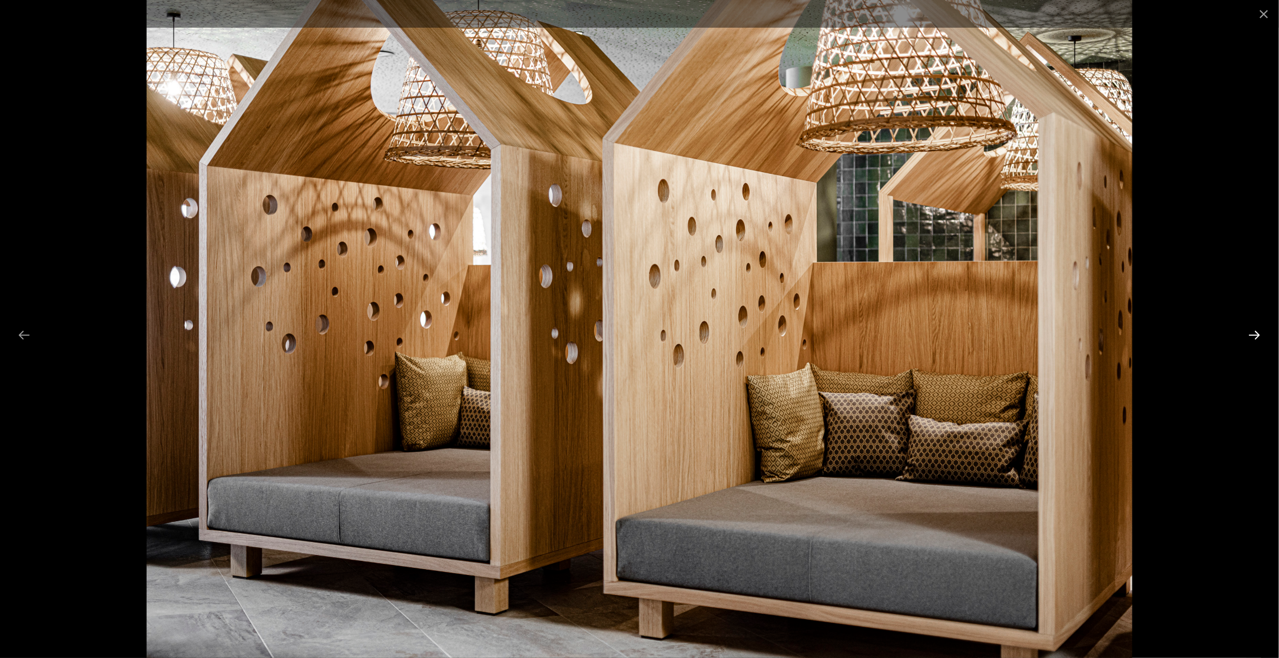
click at [1259, 327] on button "Next slide" at bounding box center [1255, 334] width 25 height 23
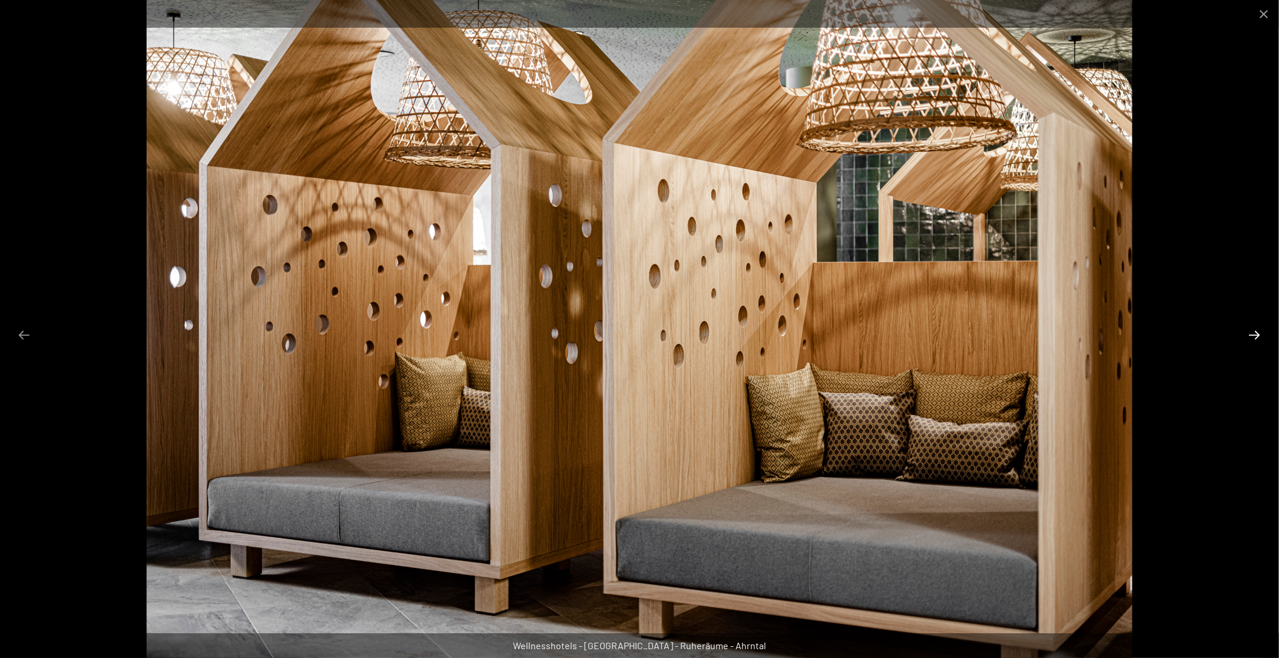
click at [1259, 327] on button "Next slide" at bounding box center [1255, 334] width 25 height 23
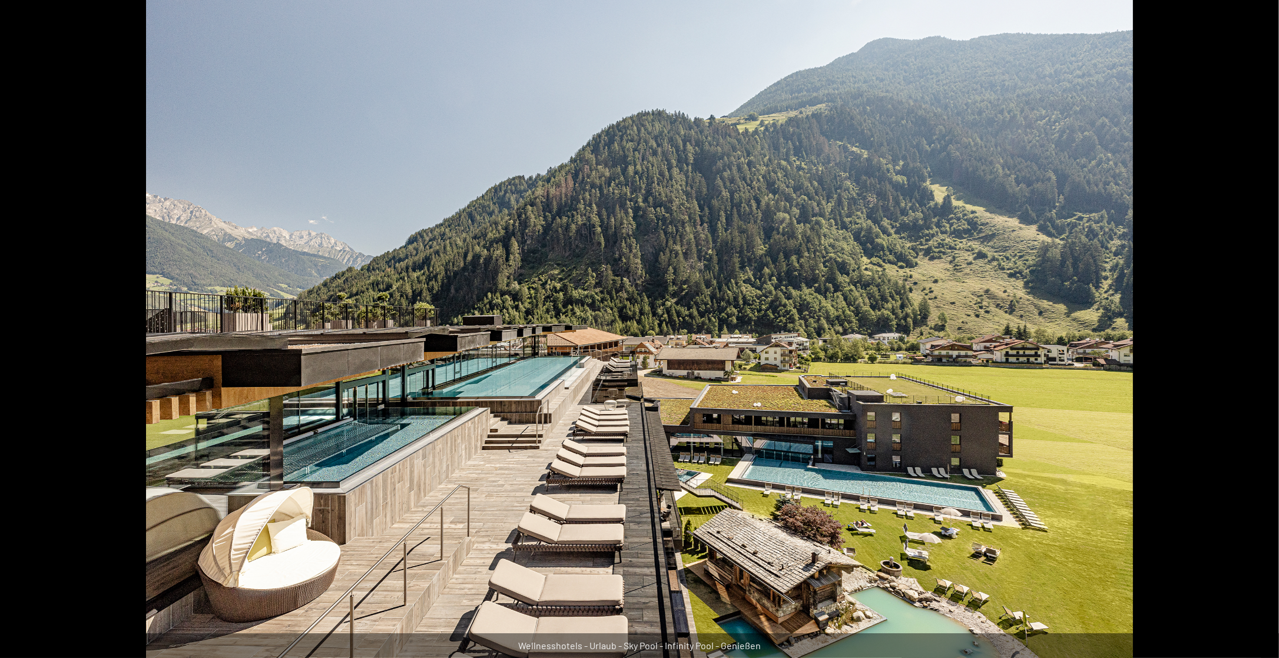
click at [1259, 327] on button "Next slide" at bounding box center [1261, 334] width 25 height 23
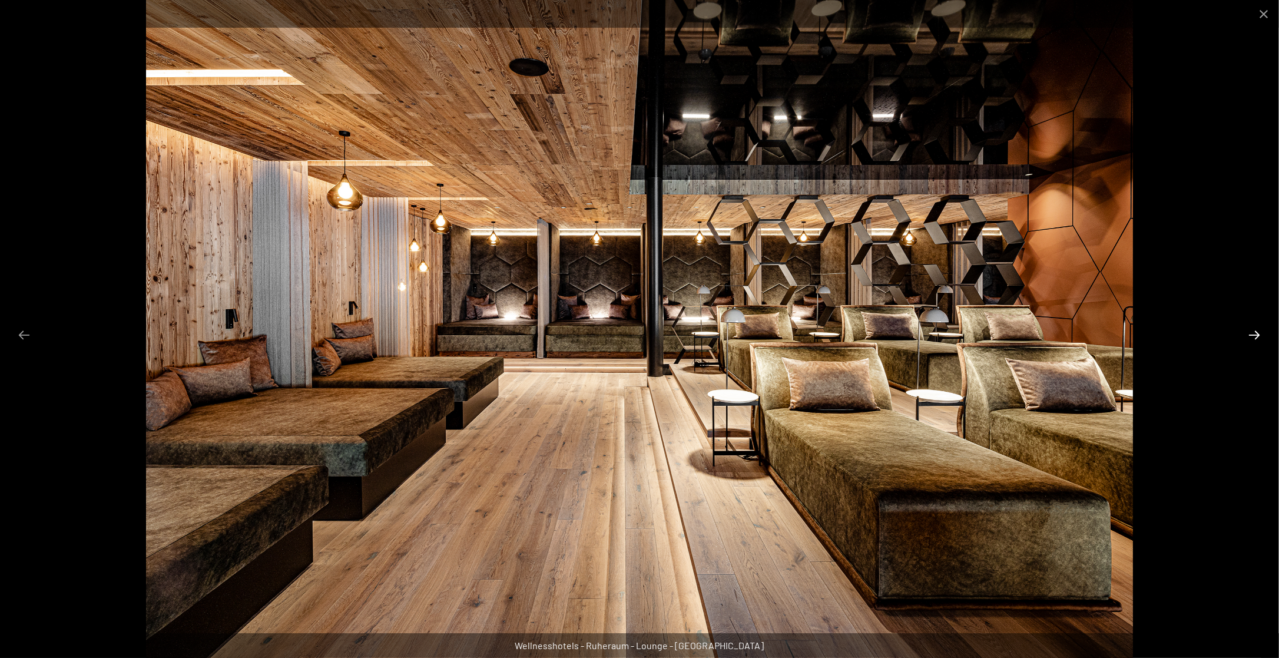
click at [1259, 327] on button "Next slide" at bounding box center [1255, 334] width 25 height 23
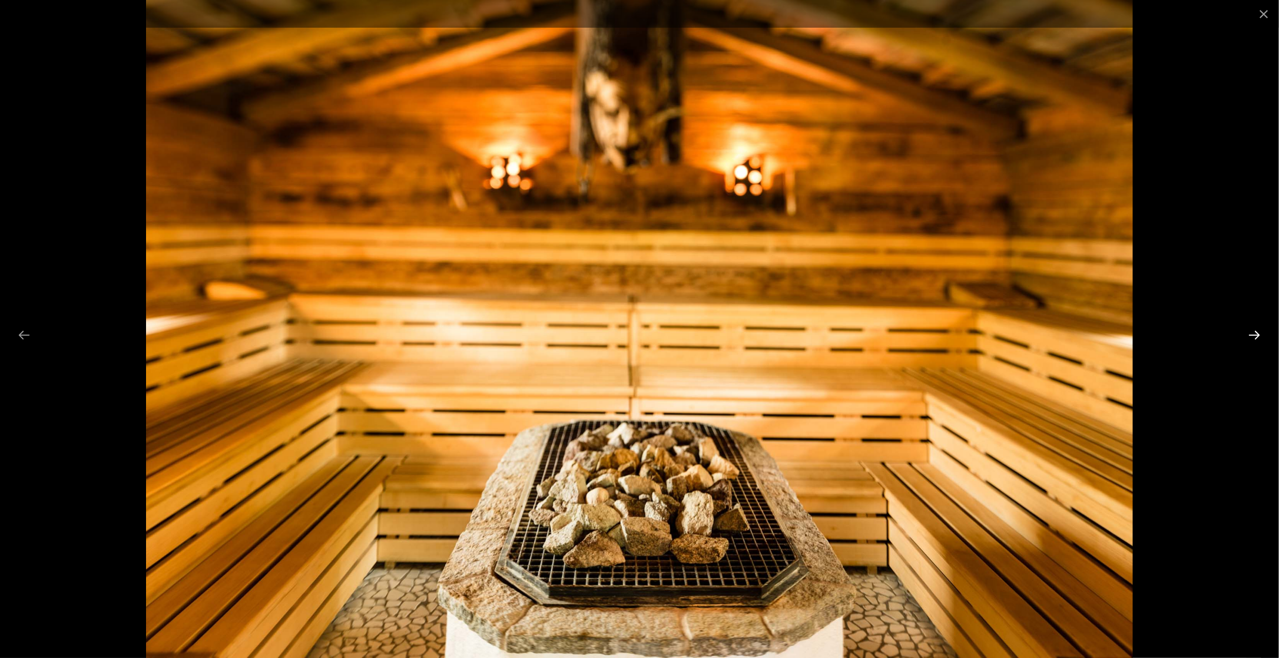
click at [1259, 327] on button "Next slide" at bounding box center [1255, 334] width 25 height 23
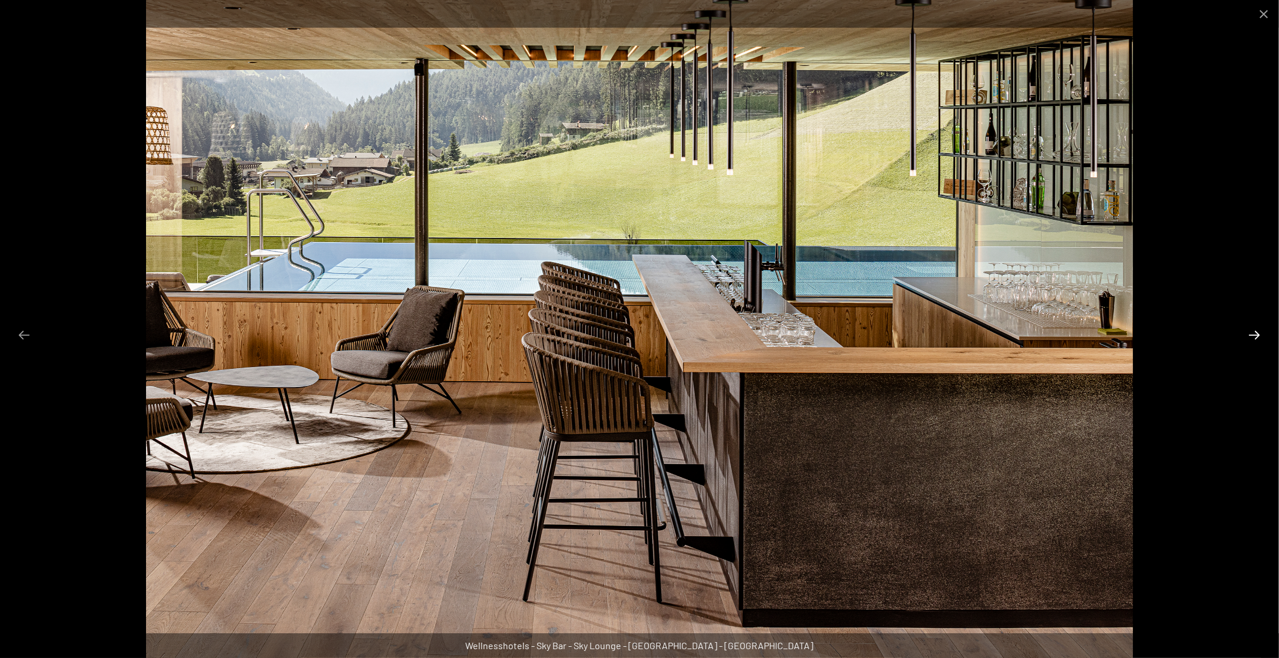
click at [1259, 327] on button "Next slide" at bounding box center [1255, 334] width 25 height 23
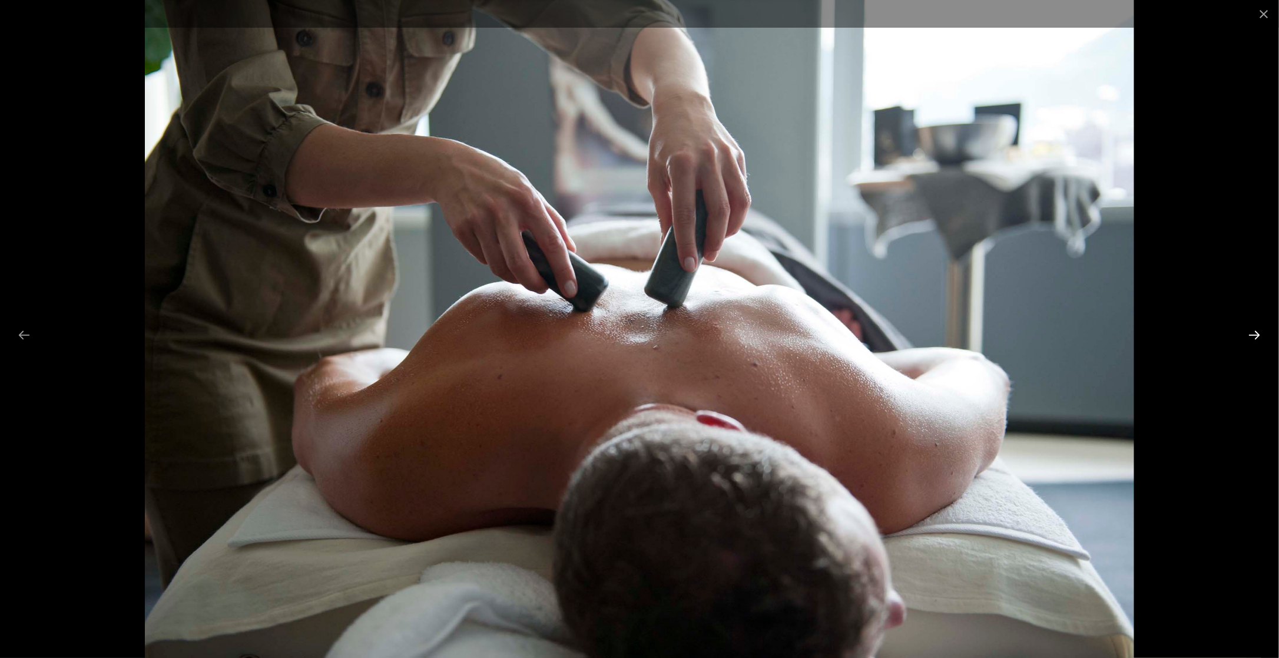
click at [1259, 327] on button "Next slide" at bounding box center [1255, 334] width 25 height 23
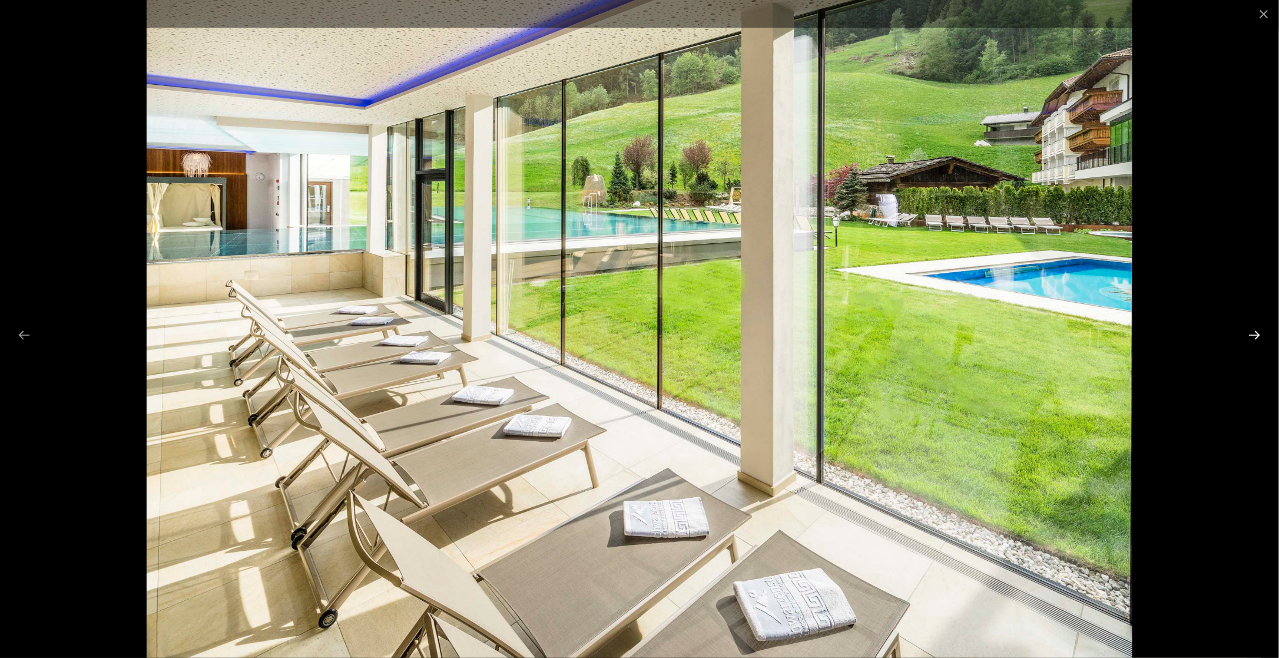
click at [1259, 327] on button "Next slide" at bounding box center [1255, 334] width 25 height 23
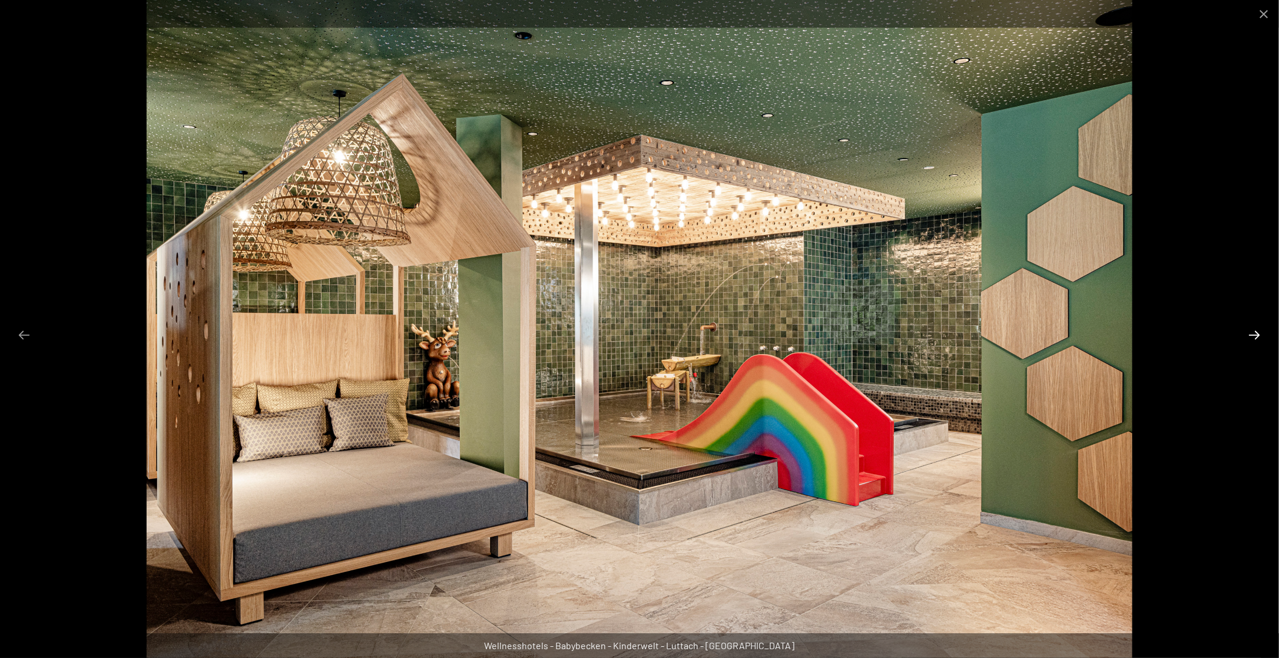
click at [1259, 327] on button "Next slide" at bounding box center [1255, 334] width 25 height 23
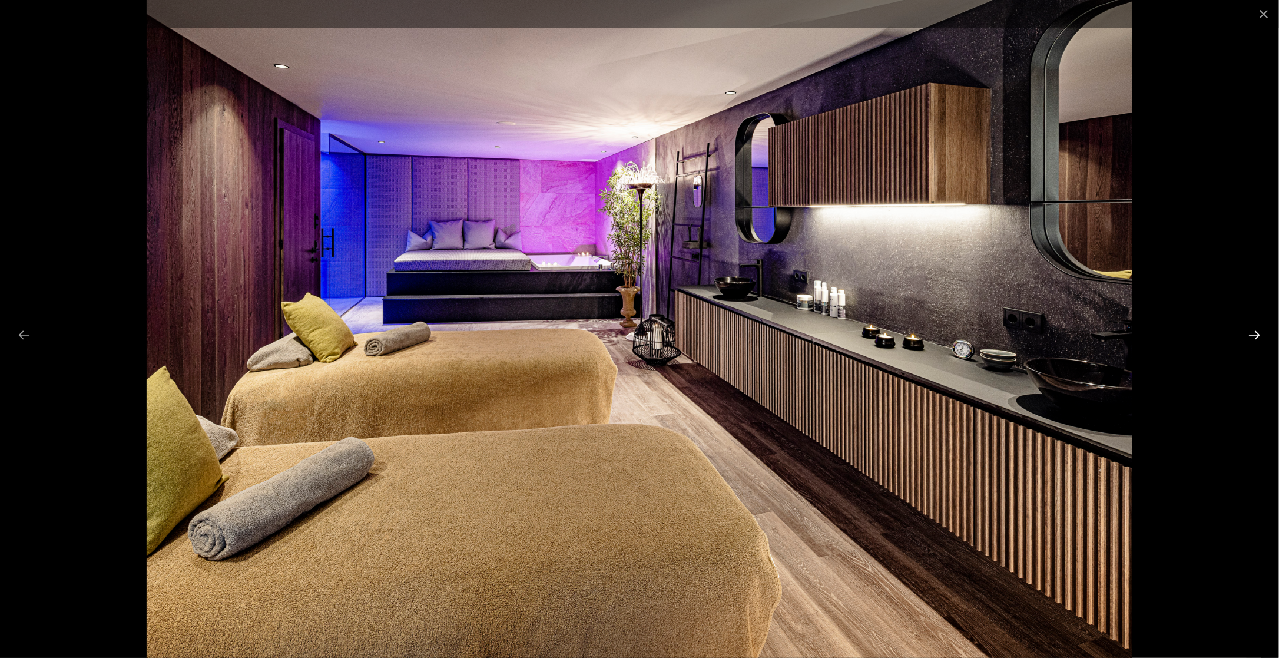
click at [1259, 327] on button "Next slide" at bounding box center [1255, 334] width 25 height 23
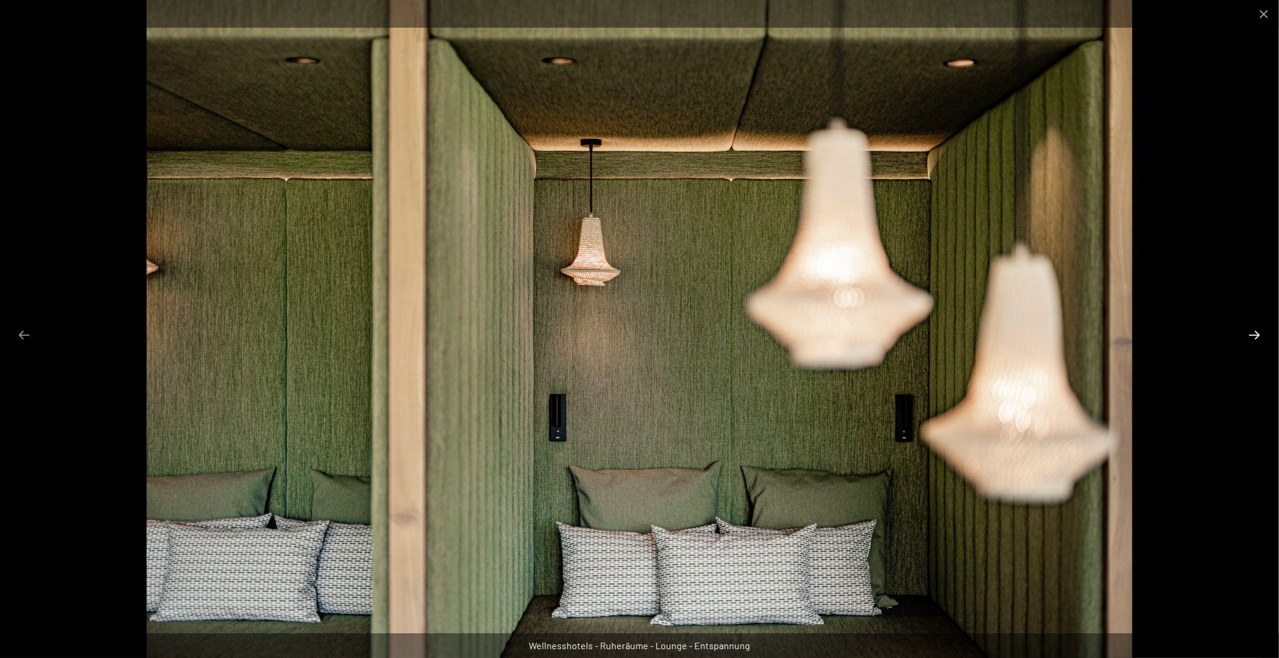
click at [1259, 327] on button "Next slide" at bounding box center [1255, 334] width 25 height 23
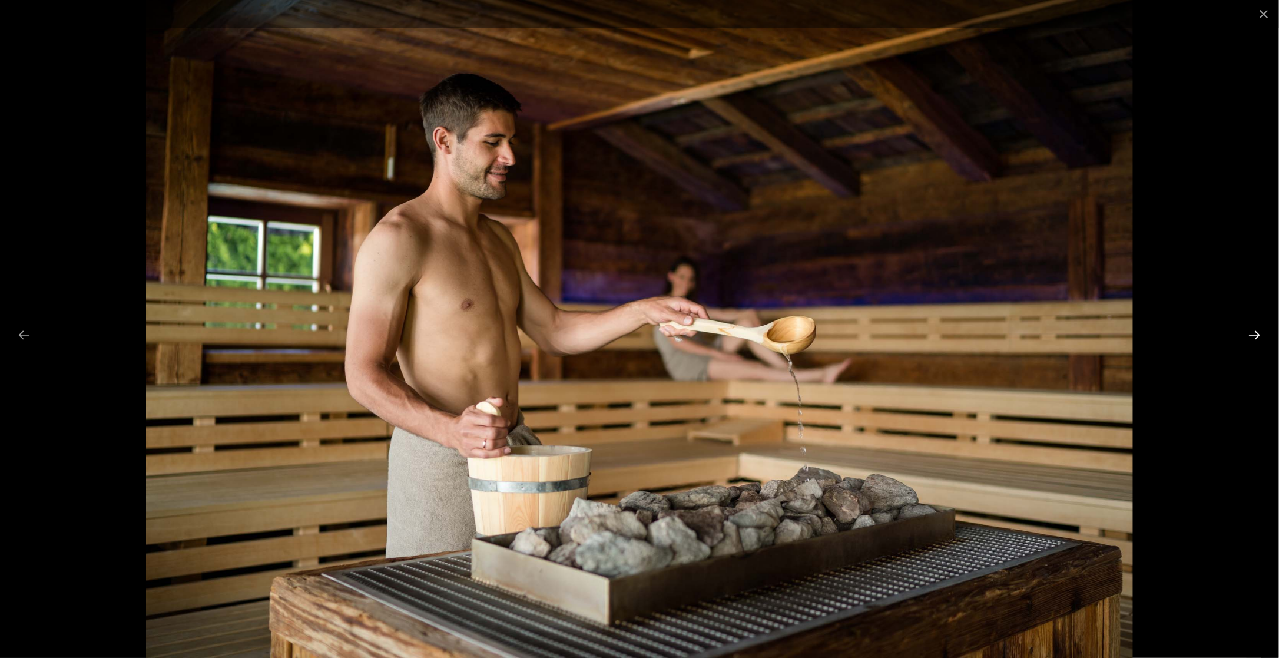
click at [1259, 327] on button "Next slide" at bounding box center [1255, 334] width 25 height 23
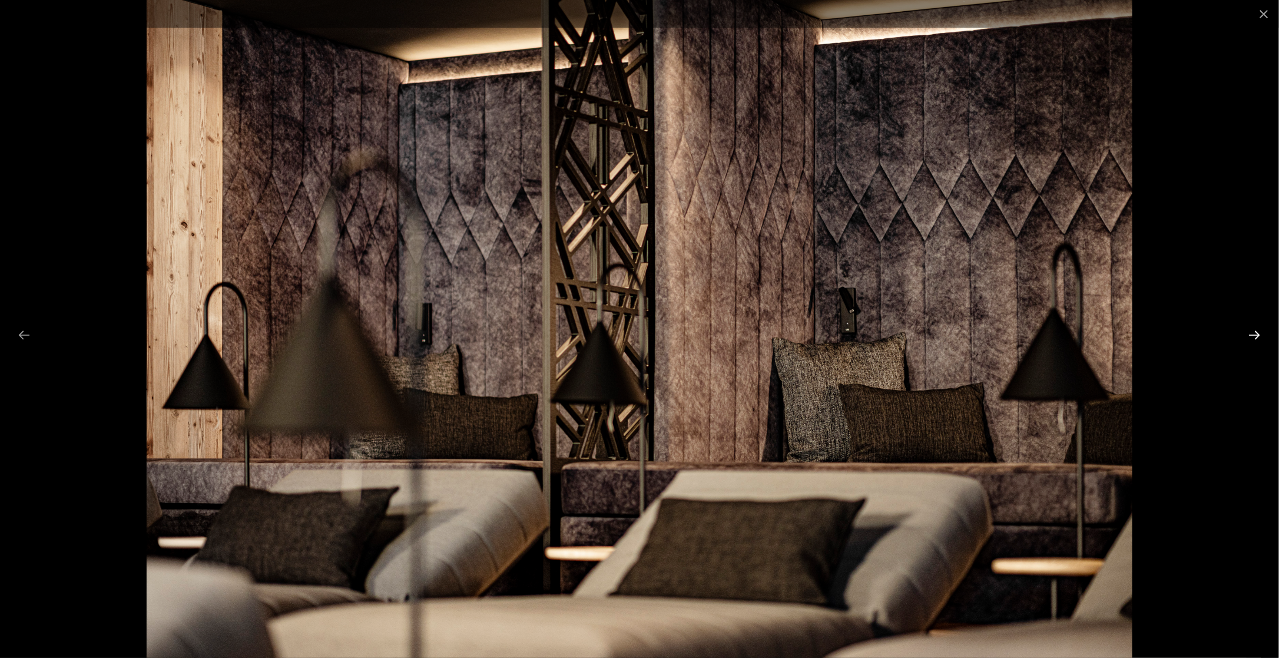
click at [1259, 327] on button "Next slide" at bounding box center [1255, 334] width 25 height 23
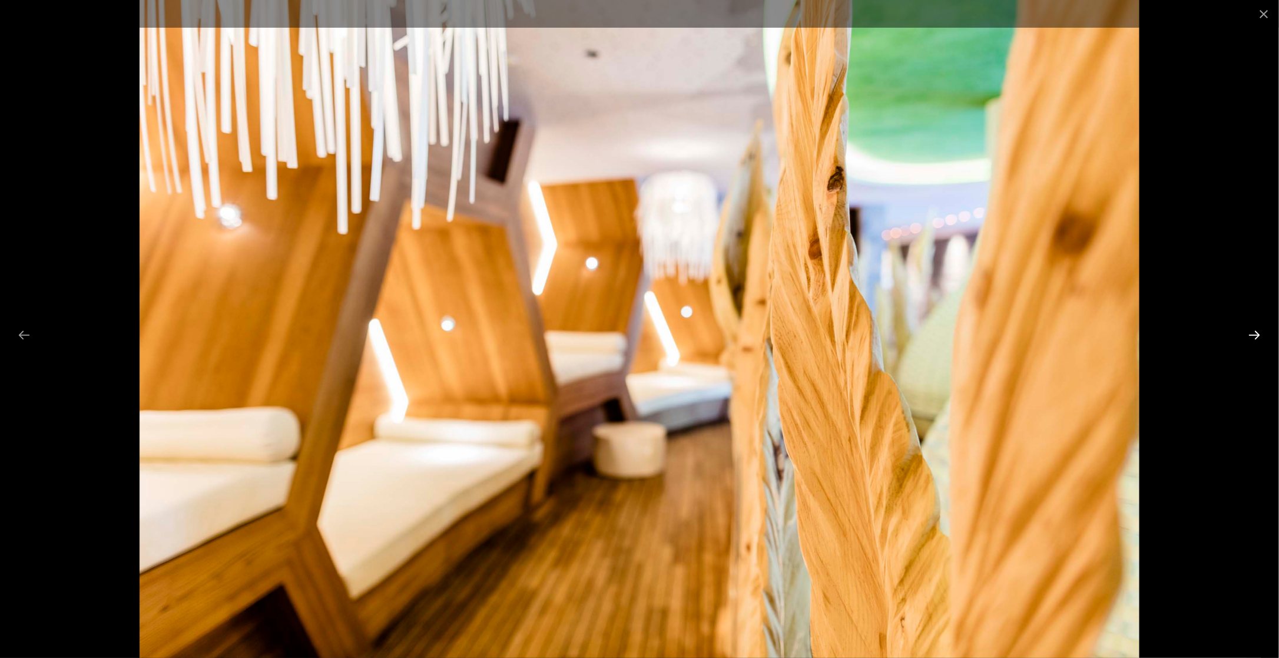
click at [1259, 327] on button "Next slide" at bounding box center [1255, 334] width 25 height 23
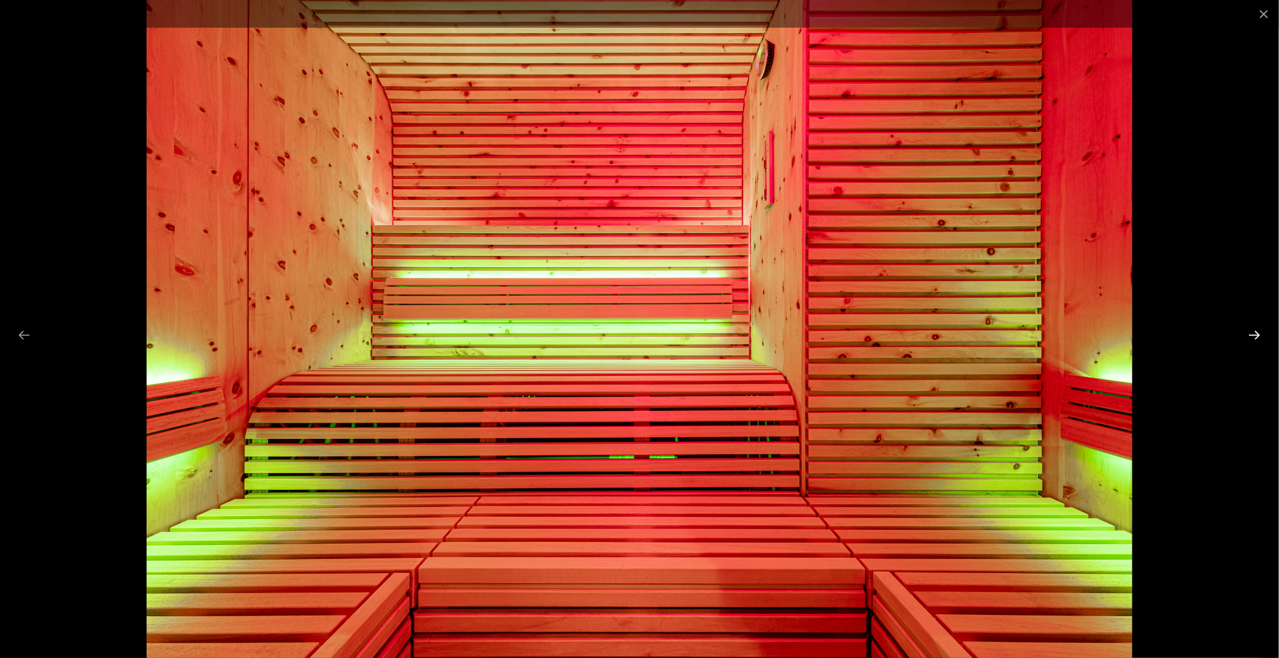
click at [1259, 327] on button "Next slide" at bounding box center [1255, 334] width 25 height 23
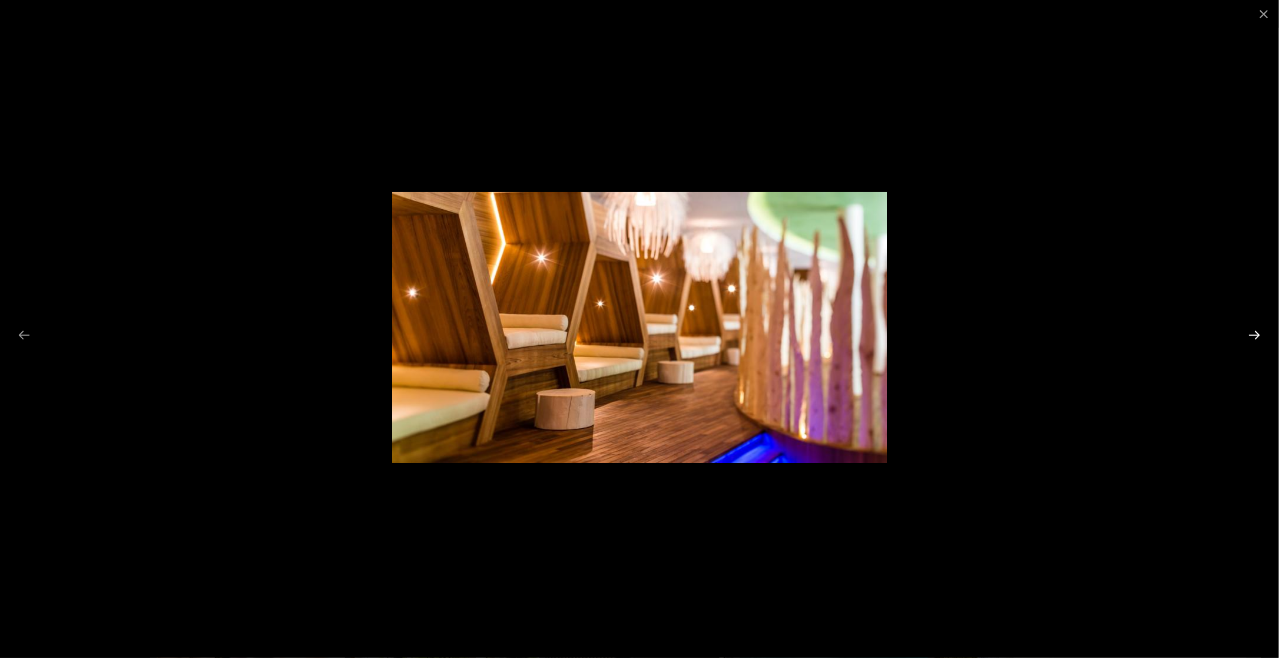
click at [1259, 327] on button "Next slide" at bounding box center [1255, 334] width 25 height 23
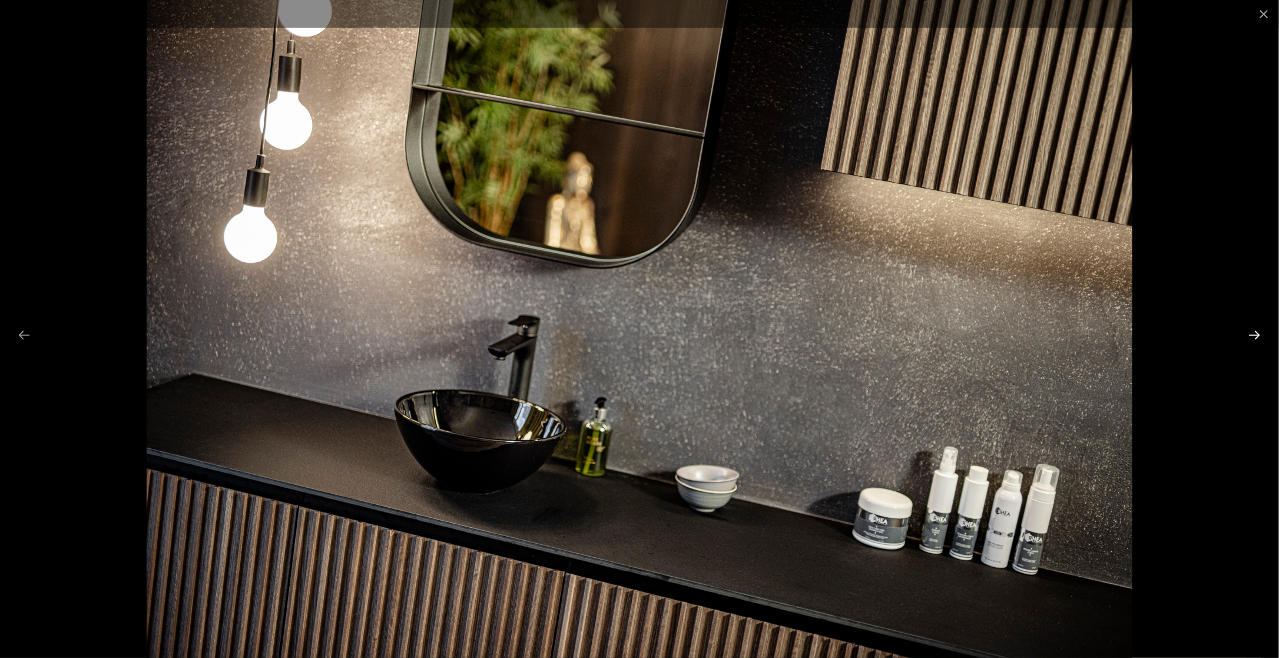
click at [1259, 327] on button "Next slide" at bounding box center [1255, 334] width 25 height 23
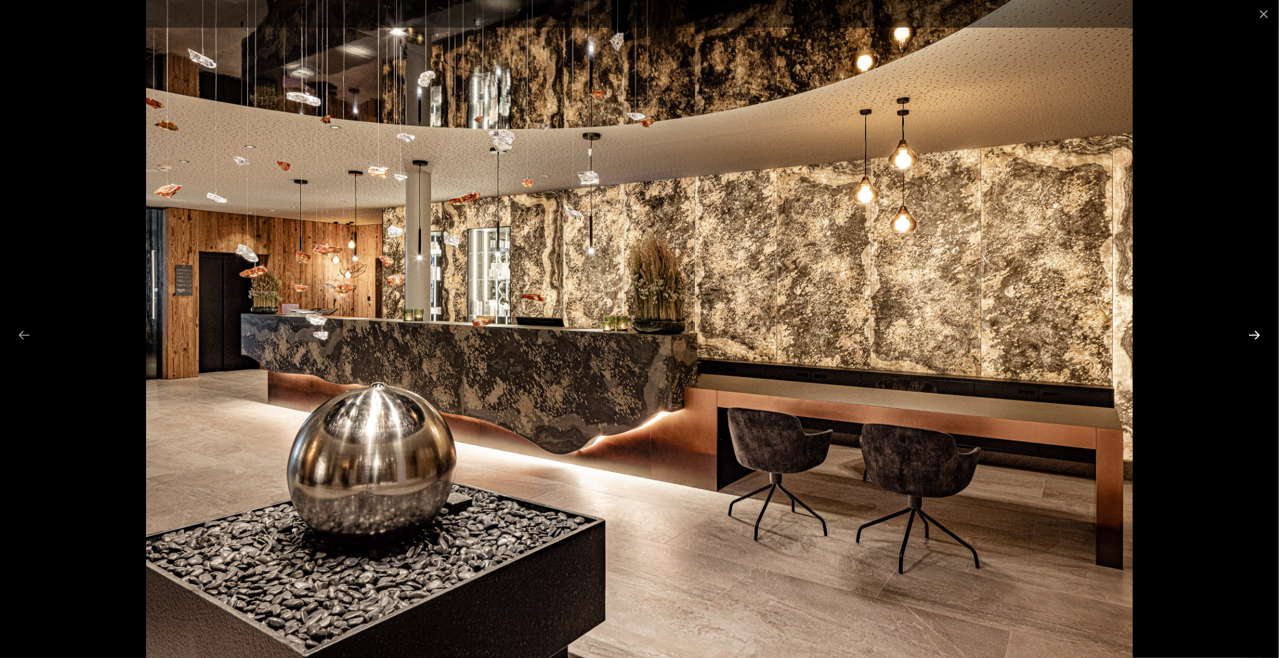
click at [1259, 327] on button "Next slide" at bounding box center [1255, 334] width 25 height 23
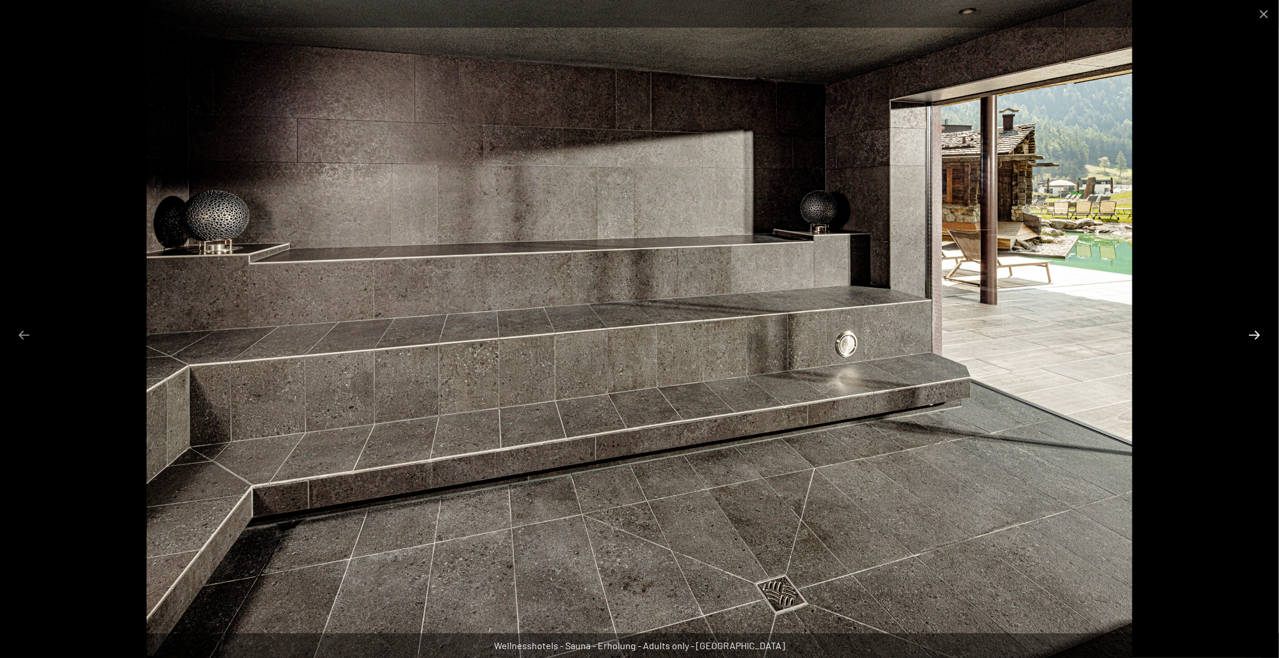
click at [1259, 327] on button "Next slide" at bounding box center [1255, 334] width 25 height 23
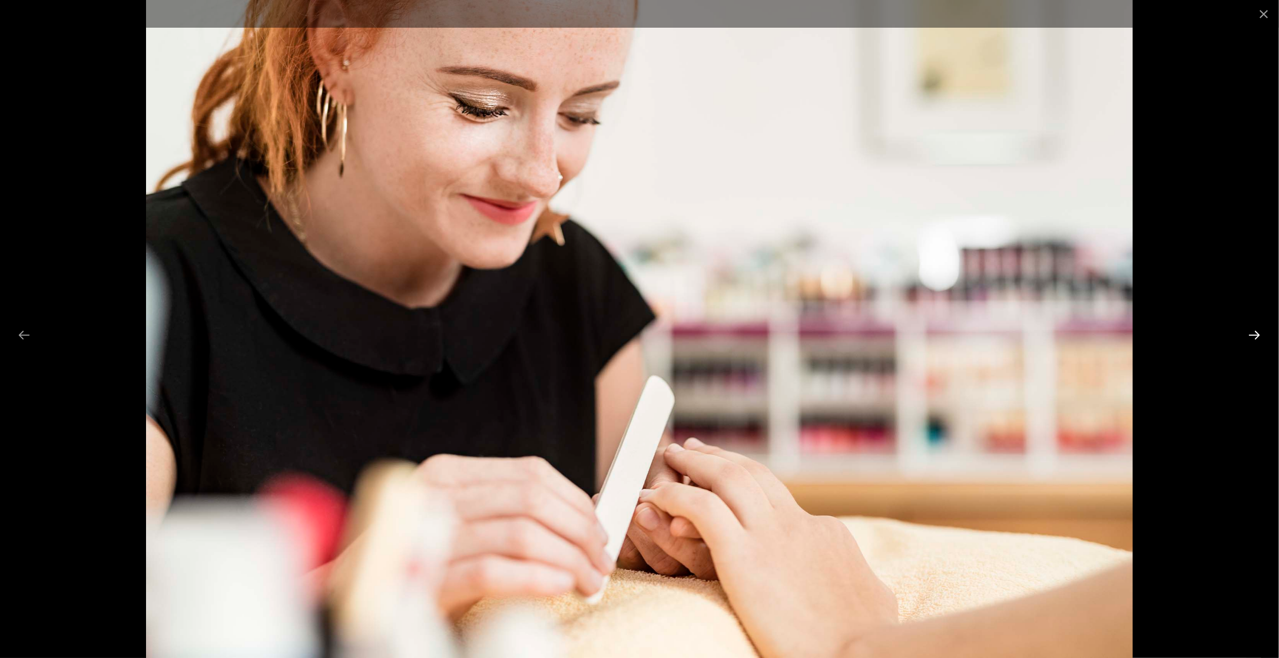
click at [1246, 331] on button "Next slide" at bounding box center [1255, 334] width 25 height 23
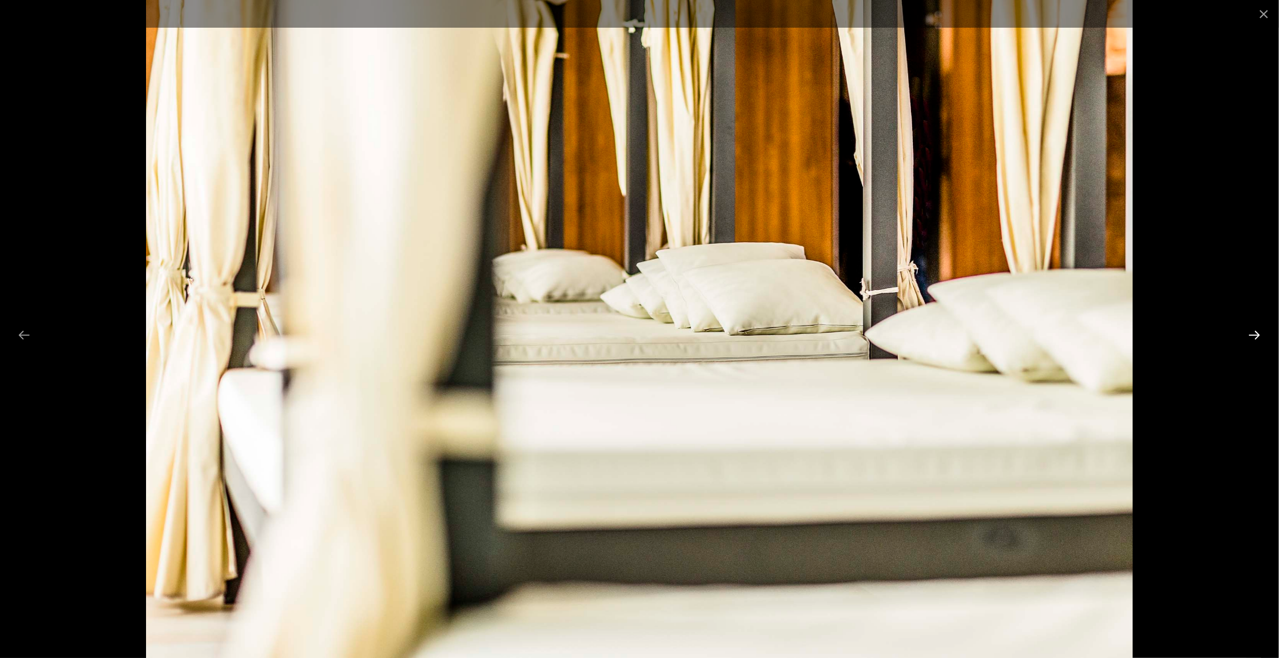
click at [1245, 331] on button "Next slide" at bounding box center [1255, 334] width 25 height 23
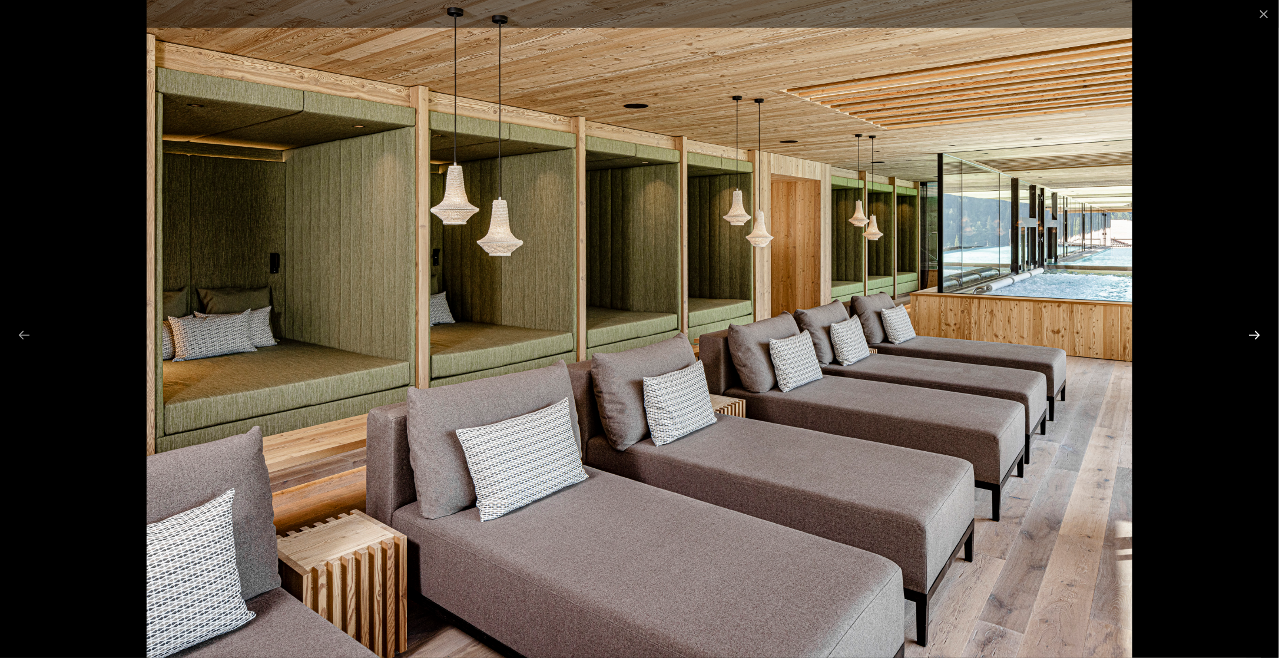
click at [1245, 331] on button "Next slide" at bounding box center [1255, 334] width 25 height 23
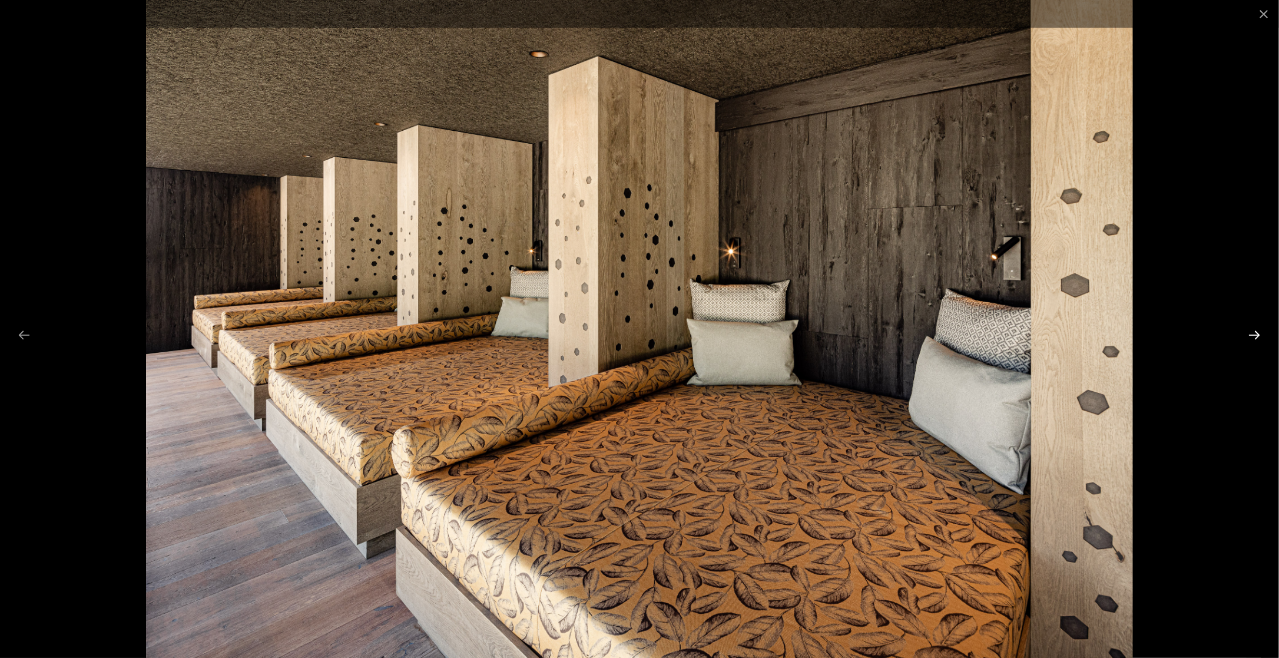
click at [1245, 331] on button "Next slide" at bounding box center [1255, 334] width 25 height 23
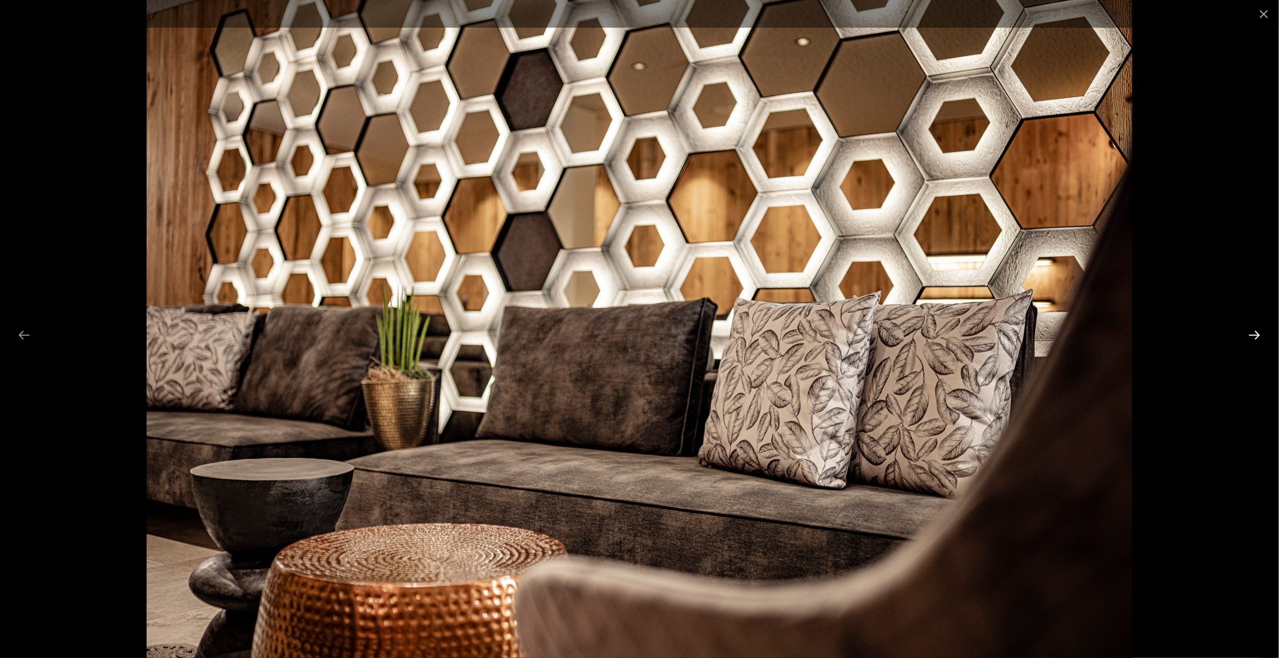
click at [1245, 331] on button "Next slide" at bounding box center [1255, 334] width 25 height 23
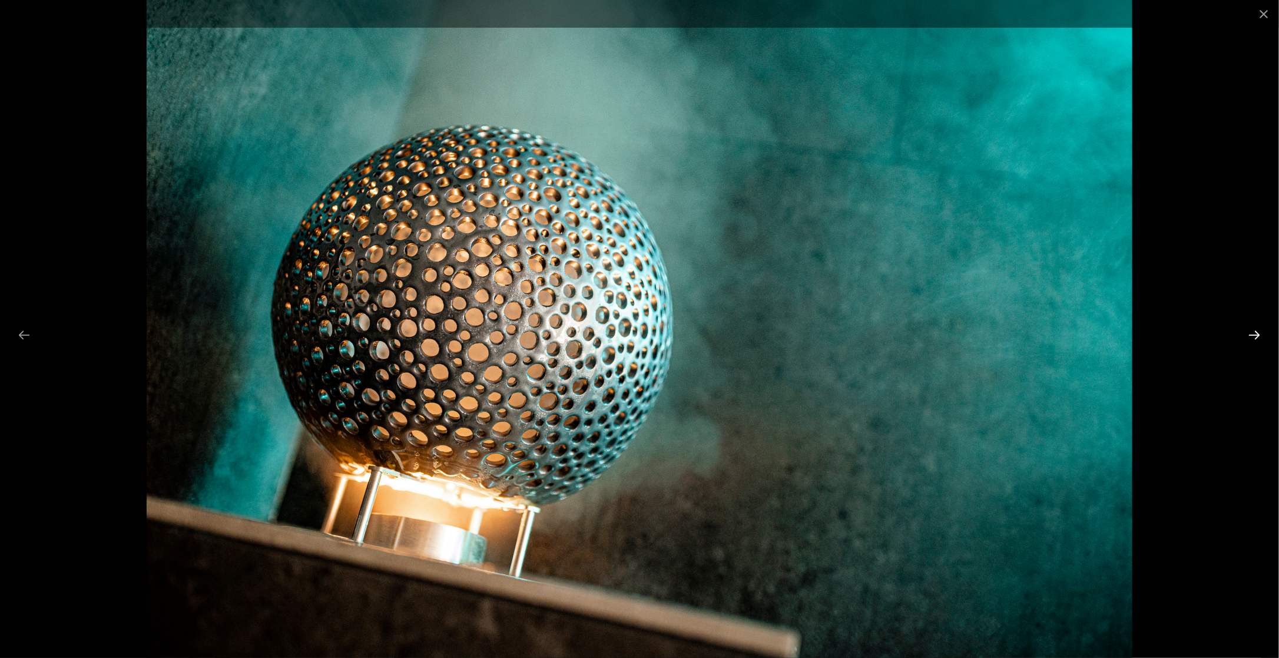
click at [1245, 331] on button "Next slide" at bounding box center [1255, 334] width 25 height 23
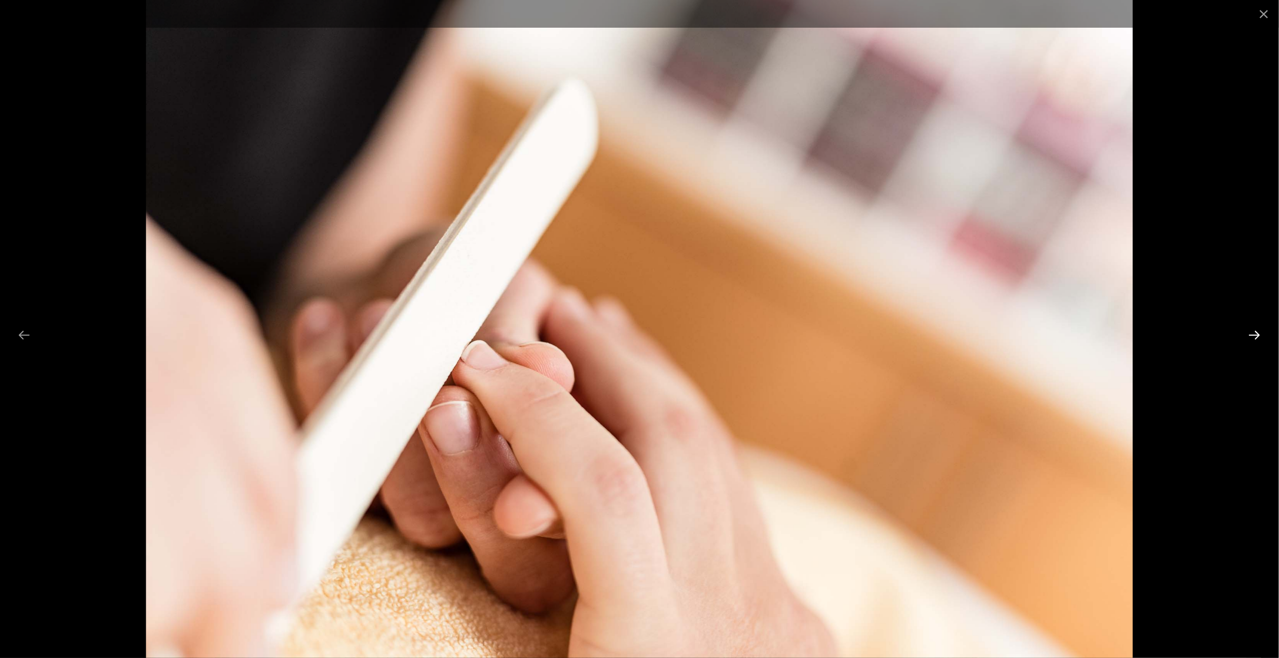
click button "Next slide"
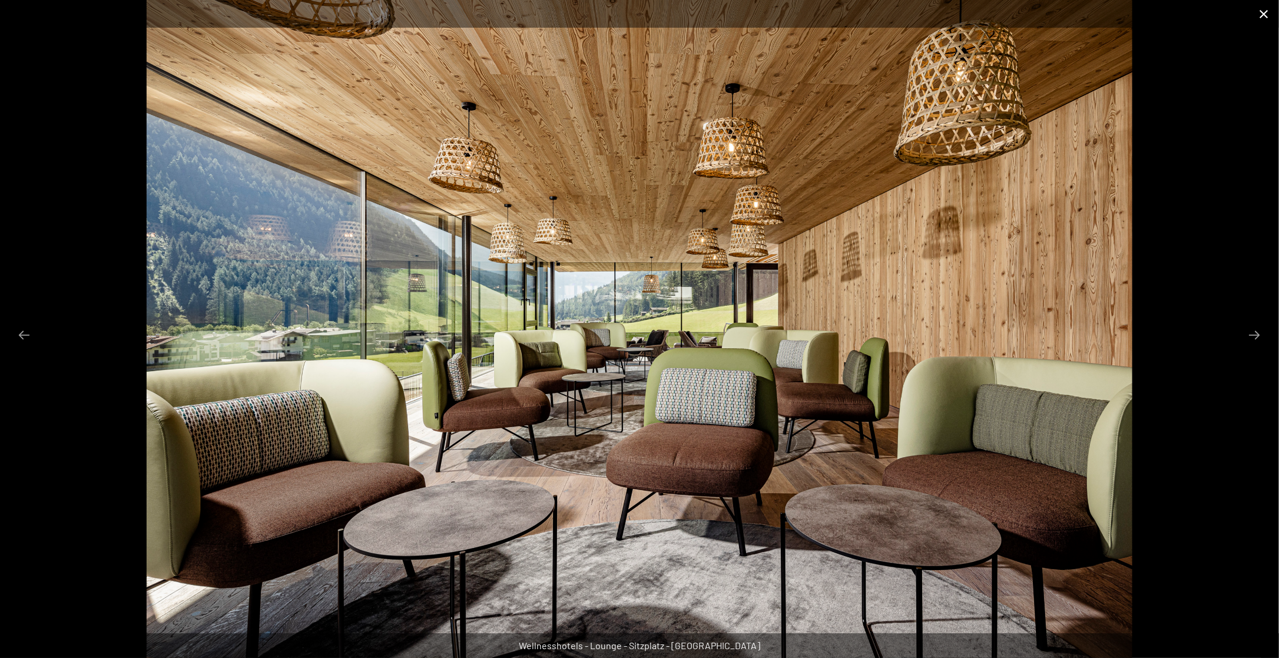
click button "Close gallery"
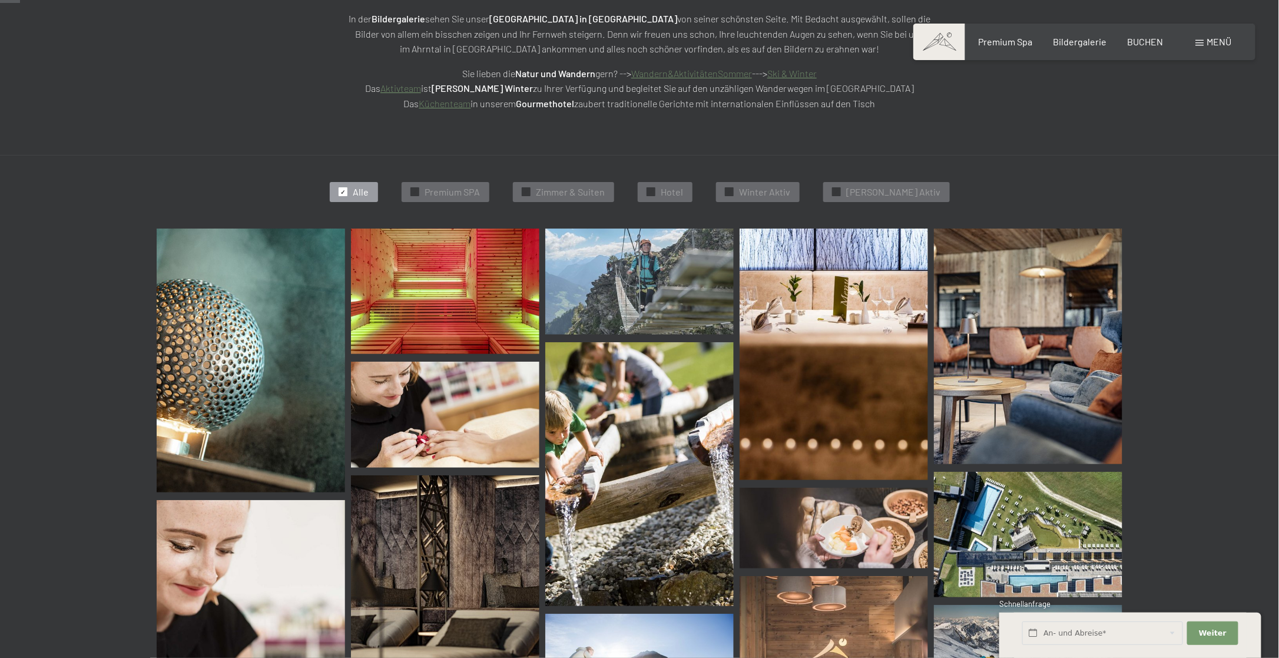
scroll to position [236, 0]
